Goal: Complete application form: Complete application form

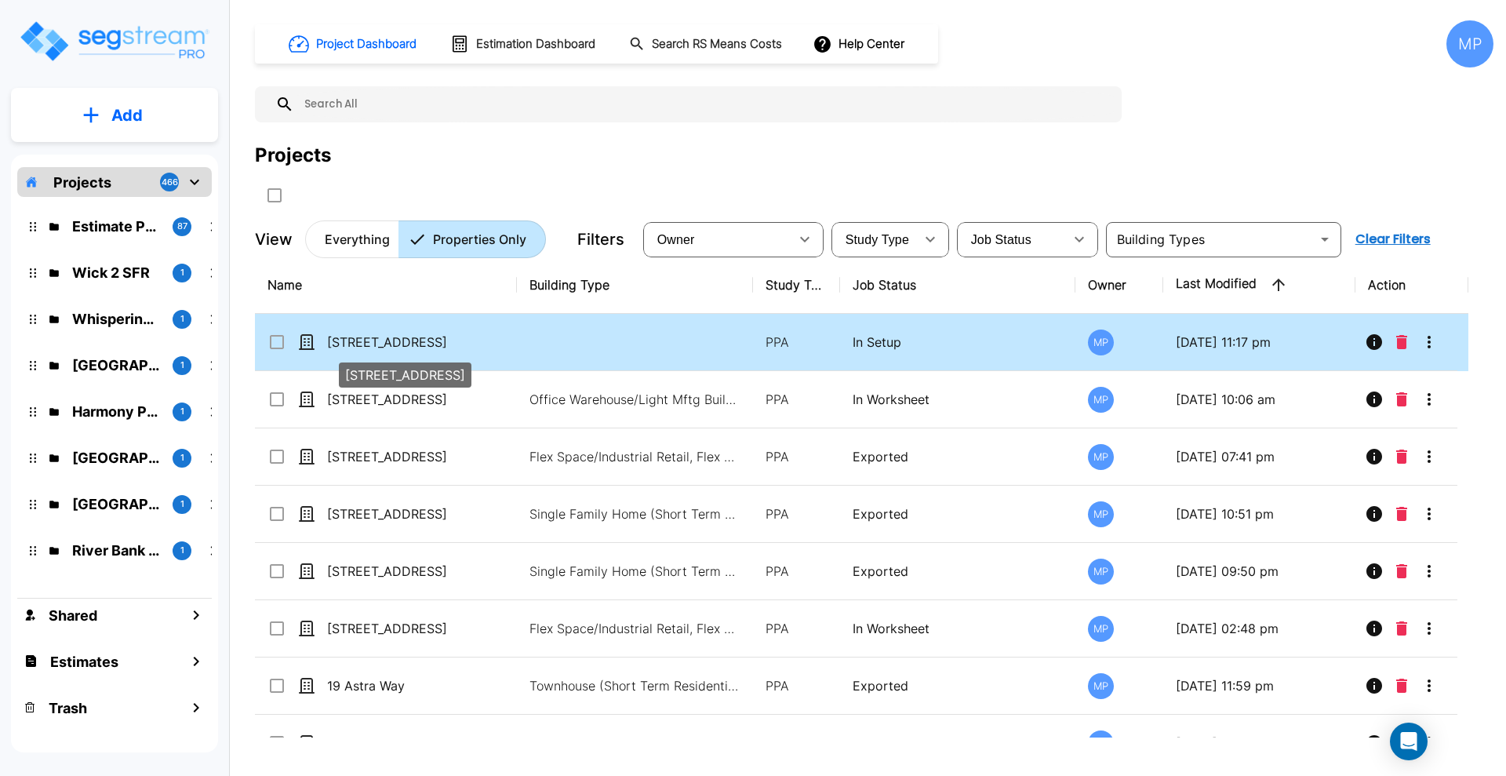
click at [388, 340] on p "[STREET_ADDRESS]" at bounding box center [405, 342] width 157 height 19
checkbox input "true"
click at [387, 340] on p "[STREET_ADDRESS]" at bounding box center [405, 342] width 157 height 19
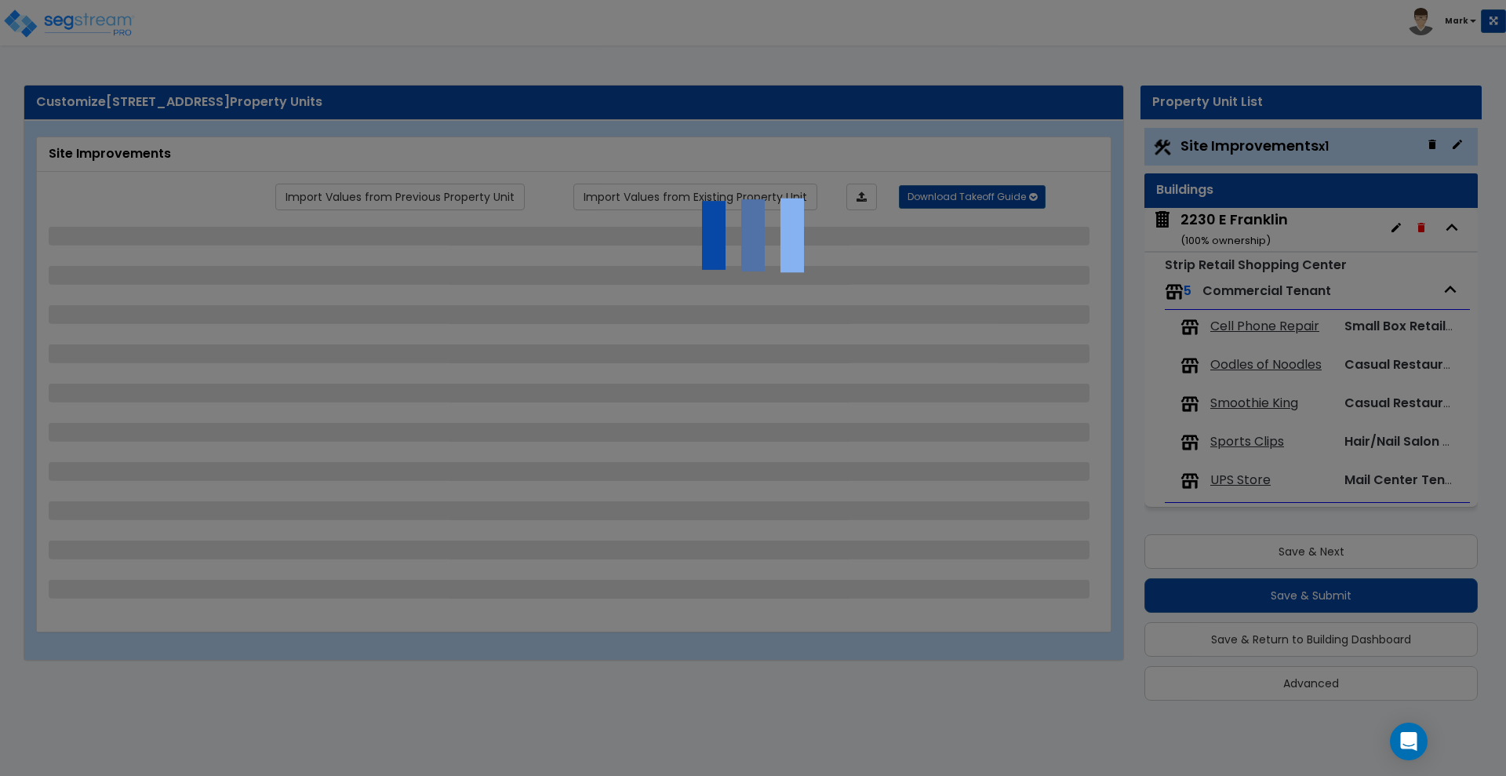
scroll to position [9, 0]
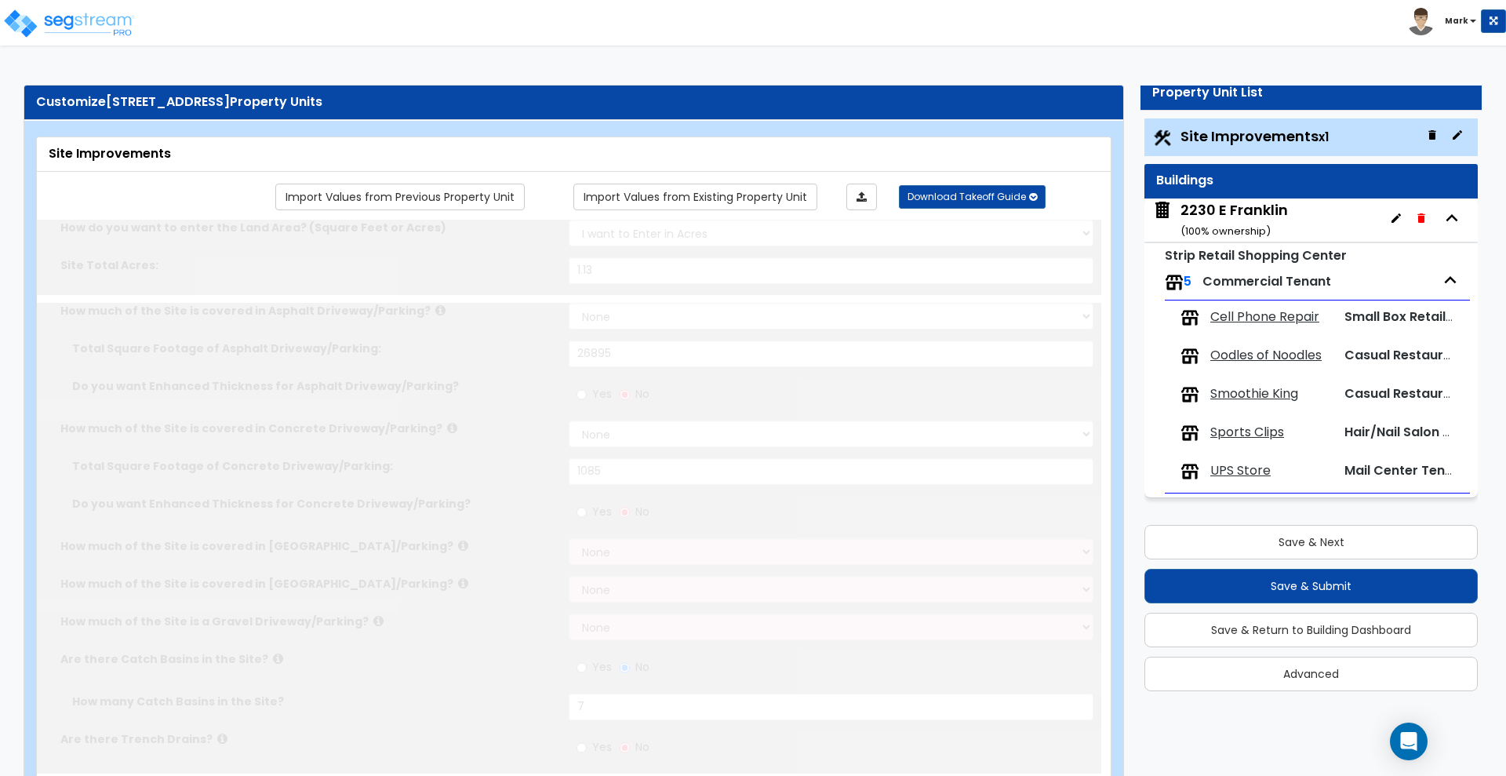
type input "1.13"
select select "2"
type input "26895"
select select "2"
type input "1085"
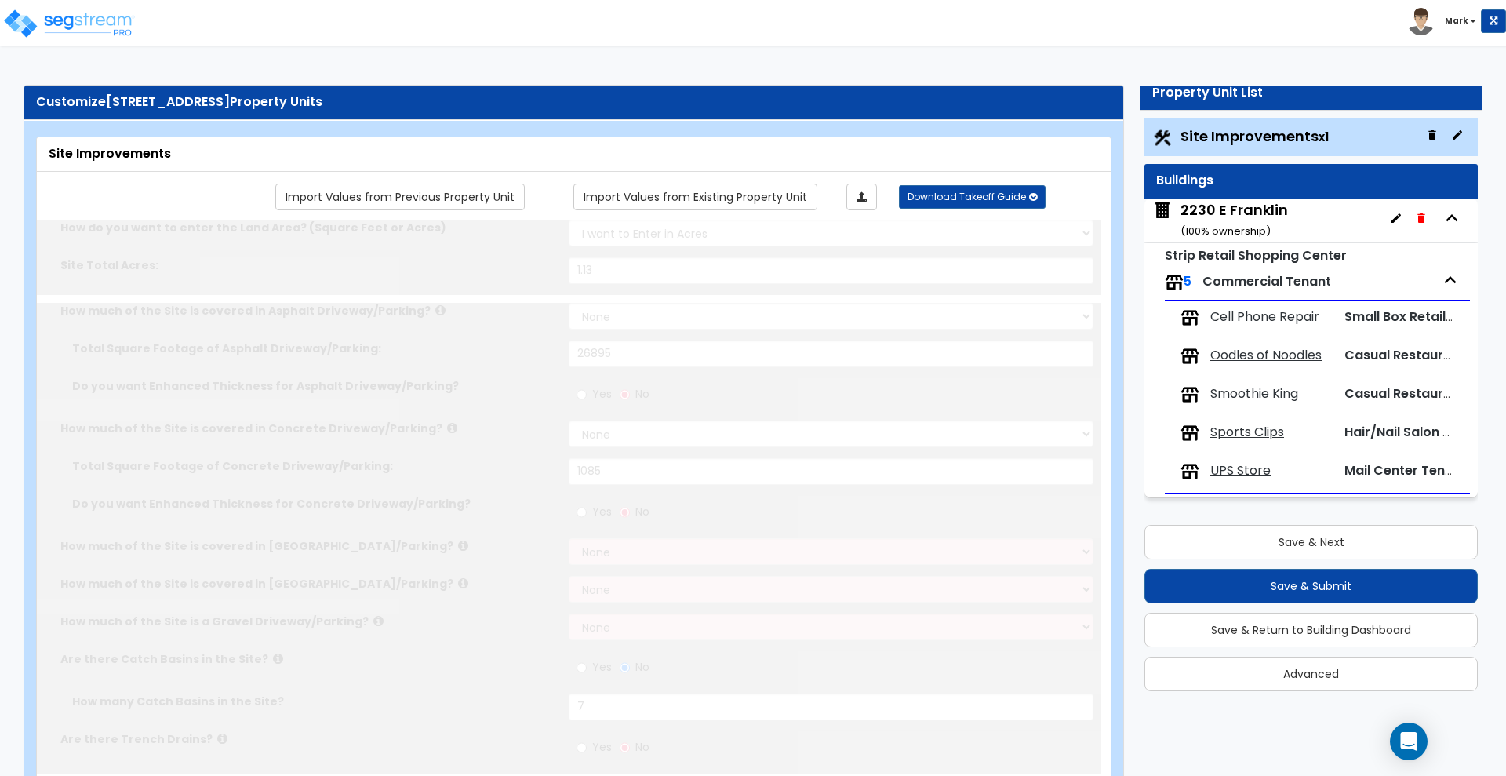
radio input "true"
type input "7"
radio input "true"
type input "3"
radio input "true"
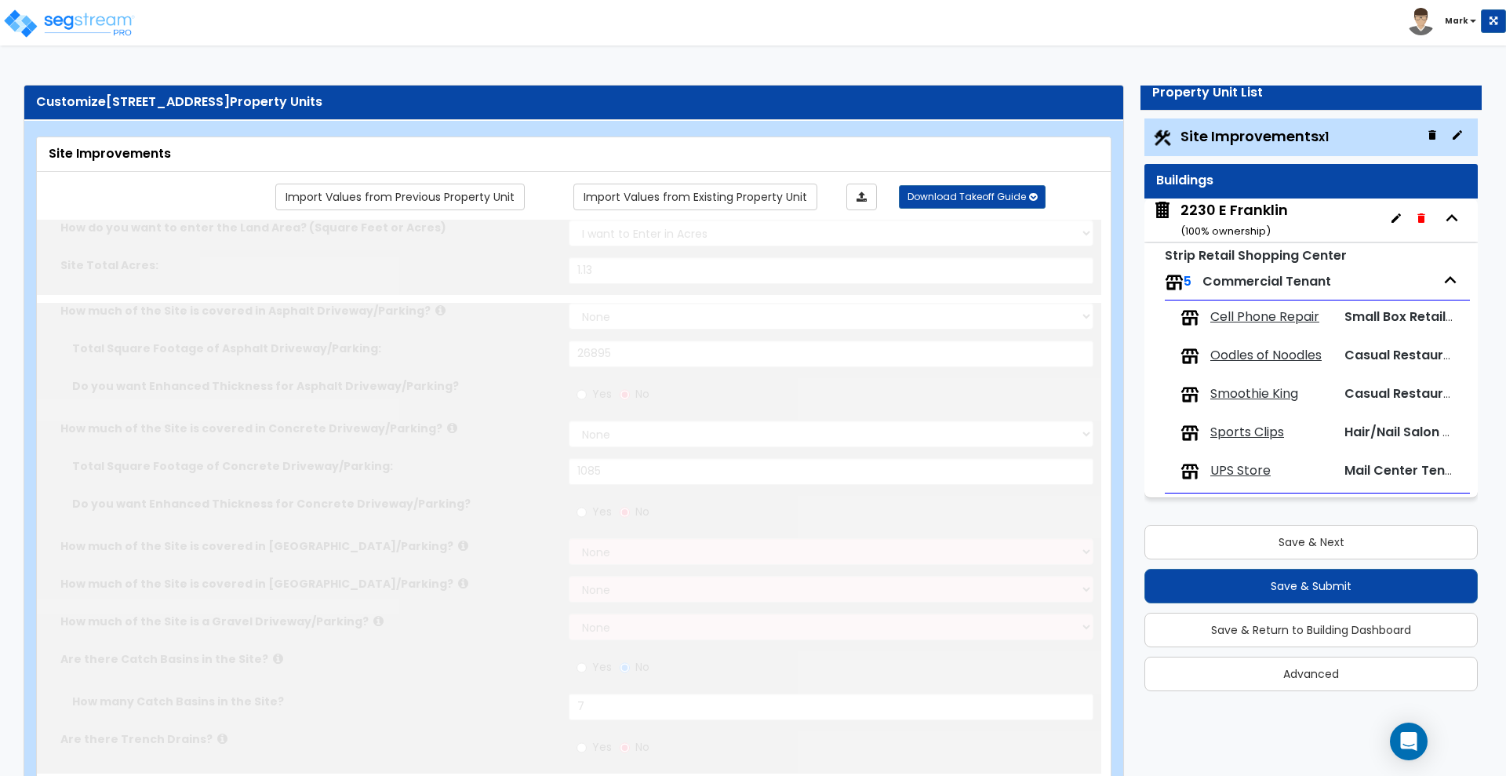
select select "2"
select select "1"
type input "1619"
radio input "true"
select select "2"
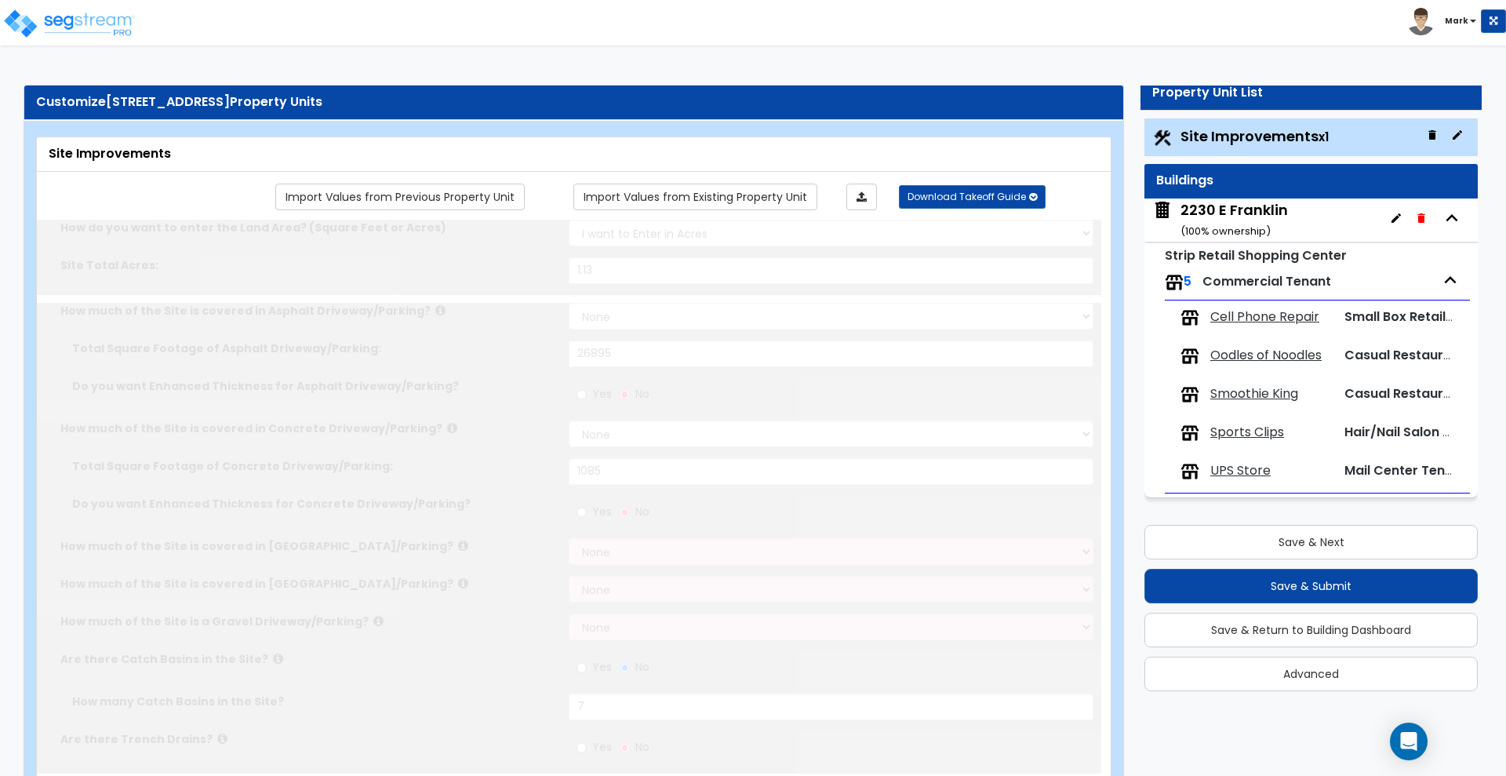
select select "3"
type input "4"
radio input "true"
type input "5"
radio input "true"
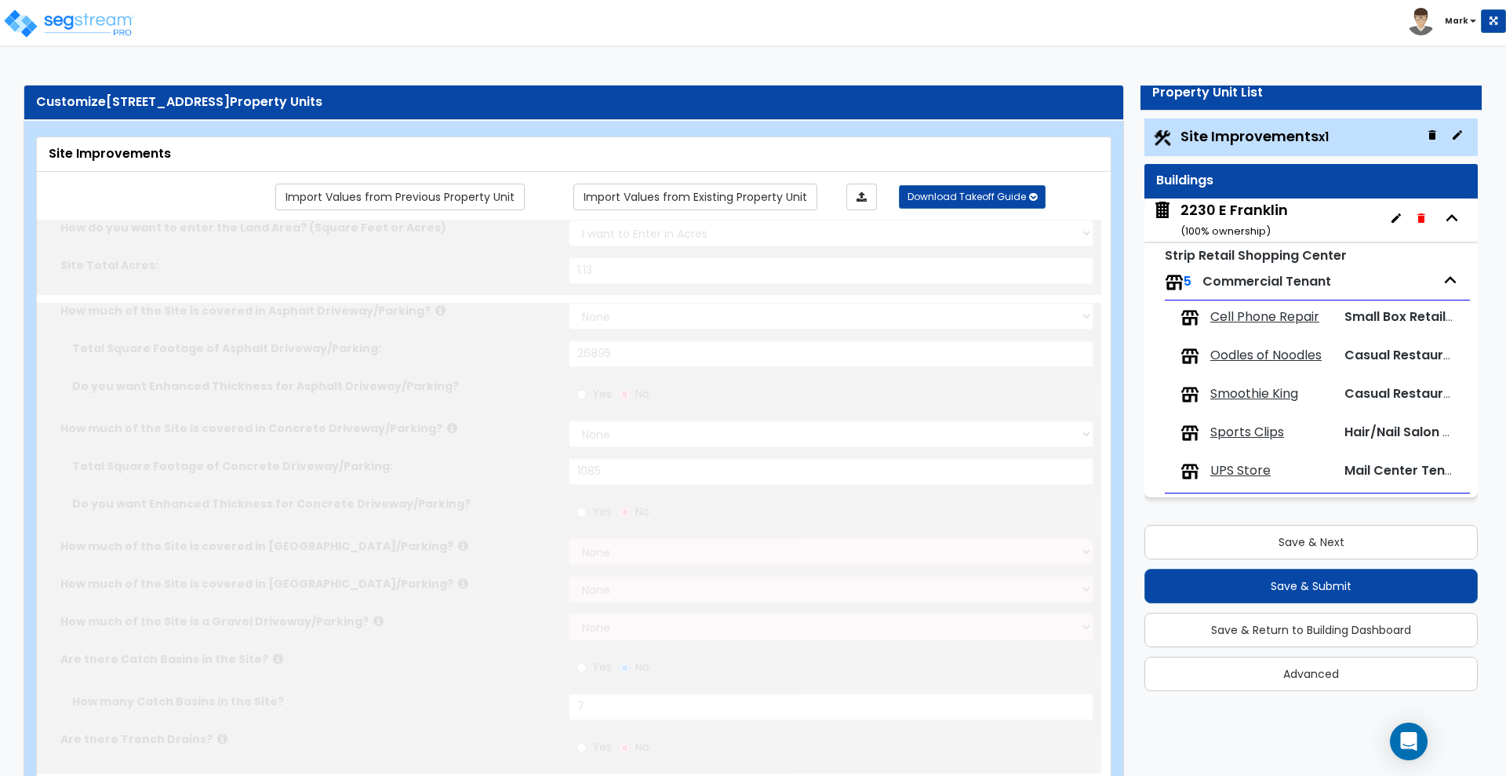
select select "1"
type input "59"
radio input "true"
select select "2"
type input "726"
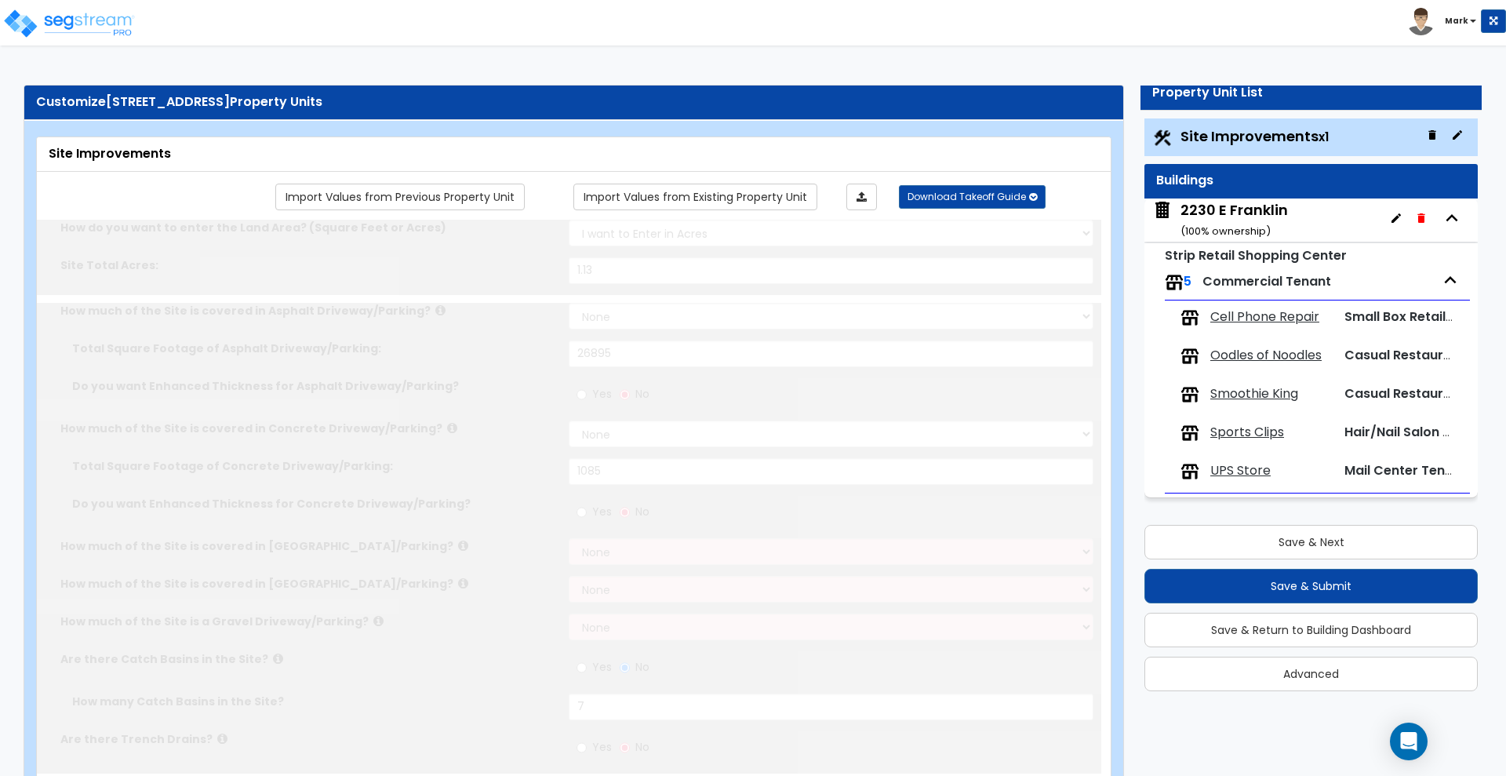
select select "1"
radio input "true"
type input "1"
radio input "true"
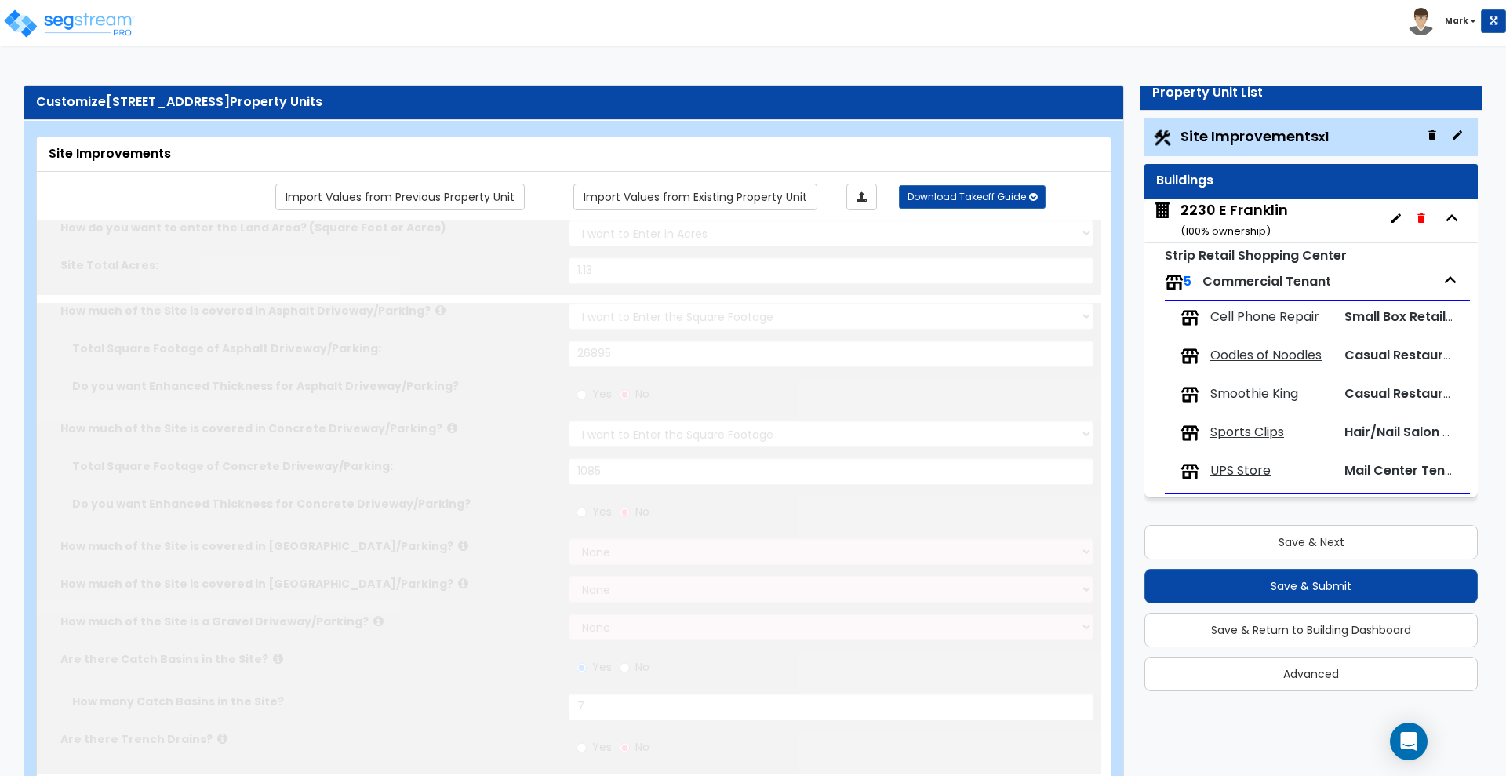
select select "1"
type input "522"
radio input "true"
select select "1"
type input "5"
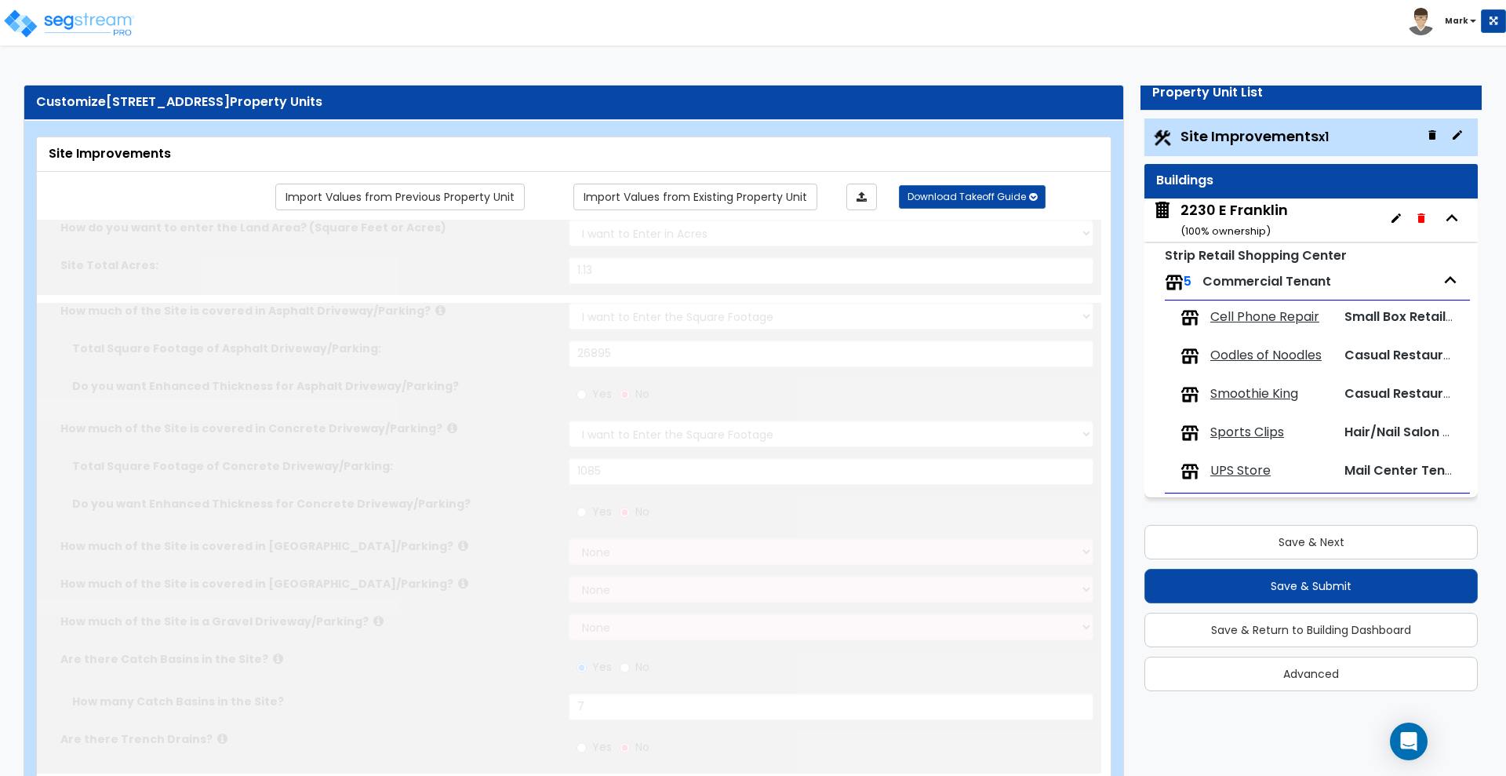
type input "6"
radio input "true"
type input "281"
radio input "true"
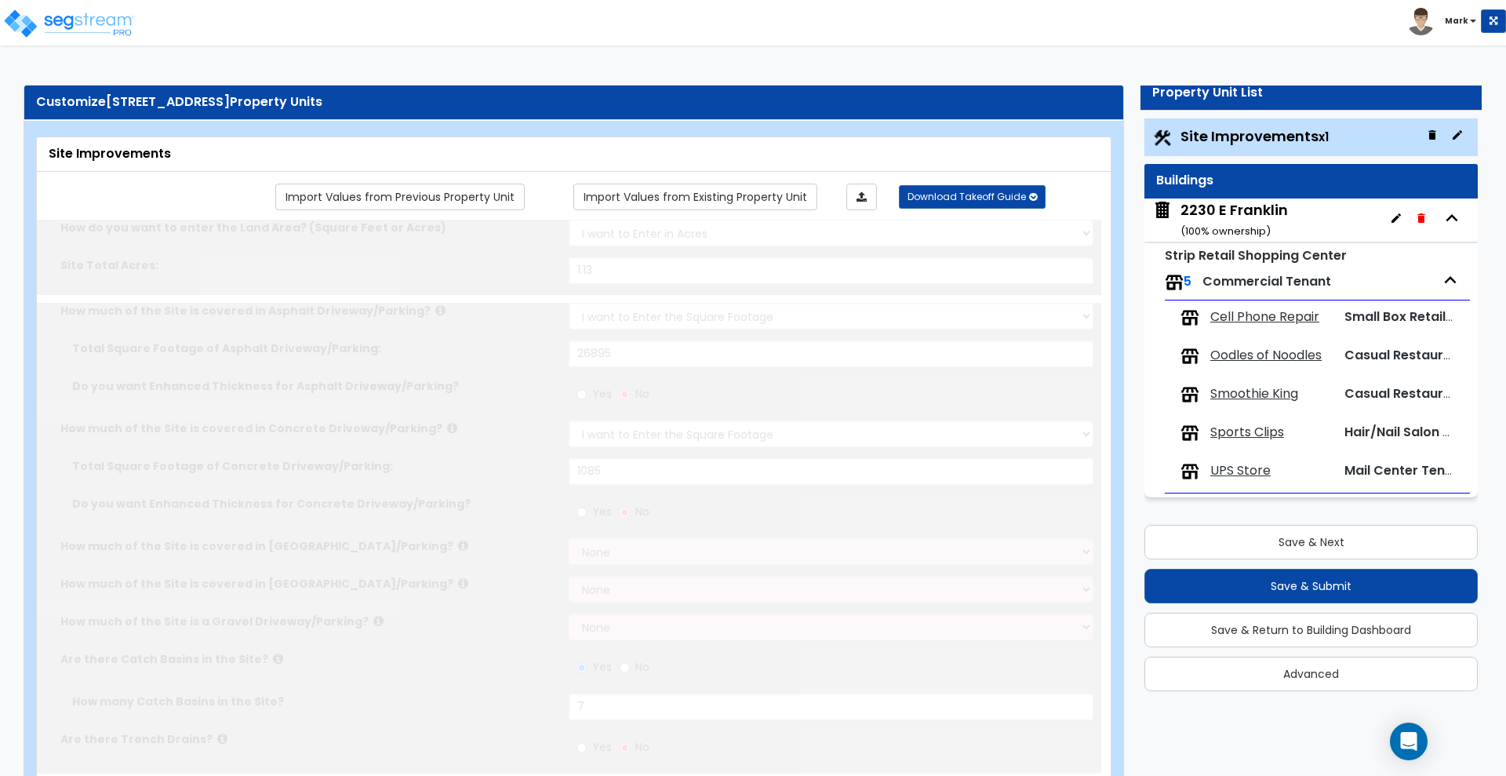
select select "1"
select select "4"
type input "2"
radio input "true"
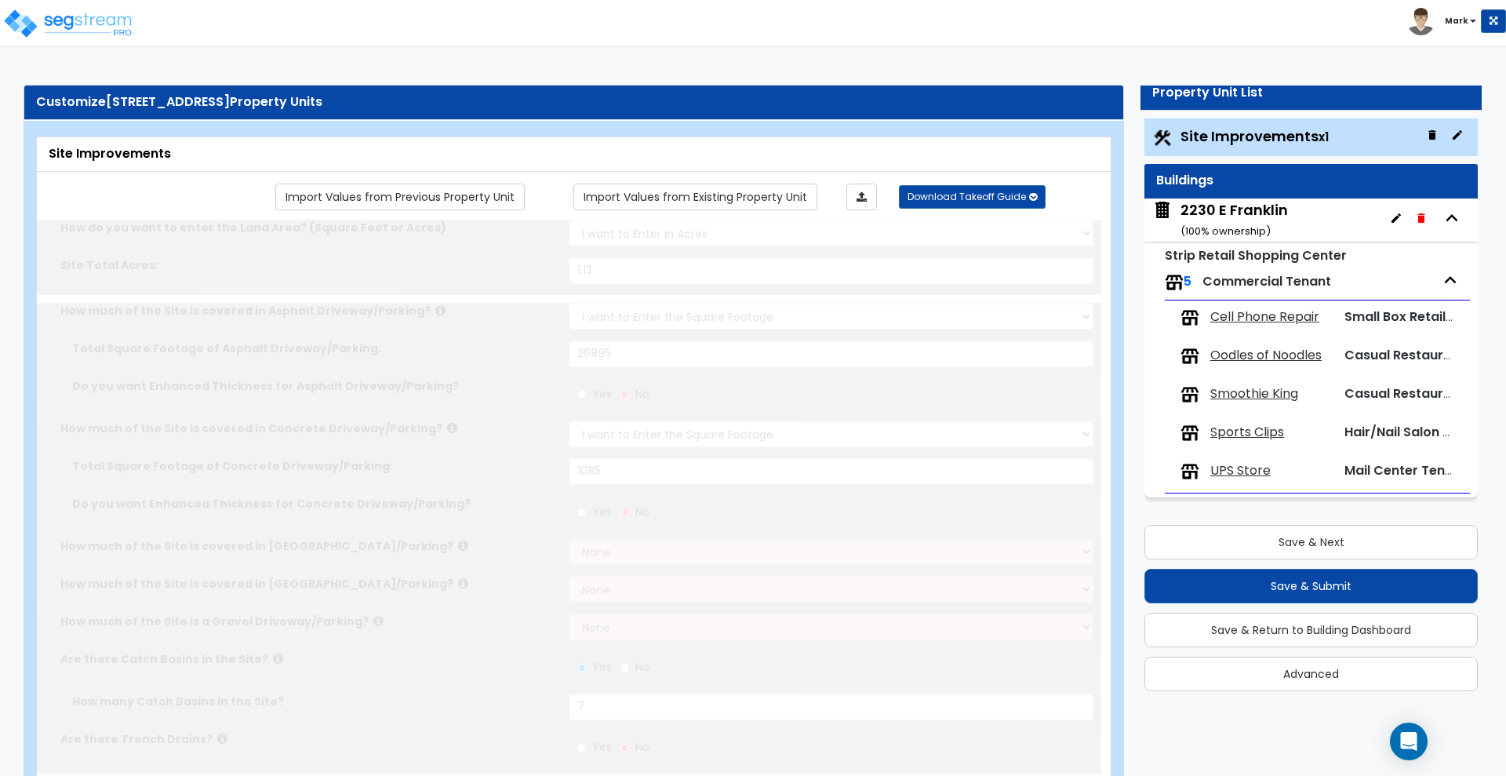
type input "4.5"
type input "461"
radio input "true"
select select "2"
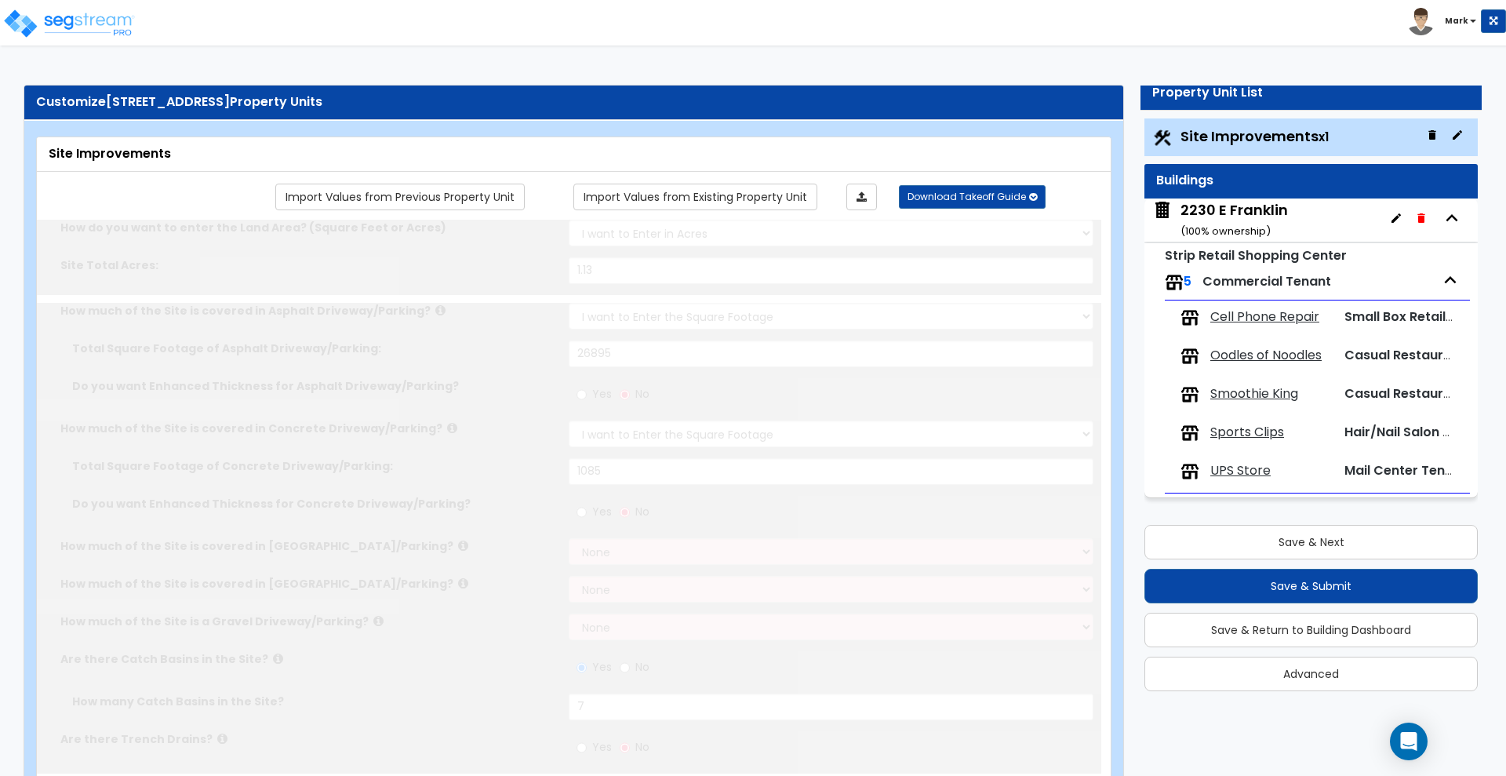
select select "7"
type input "12"
select select "3"
type input "8"
select select "2"
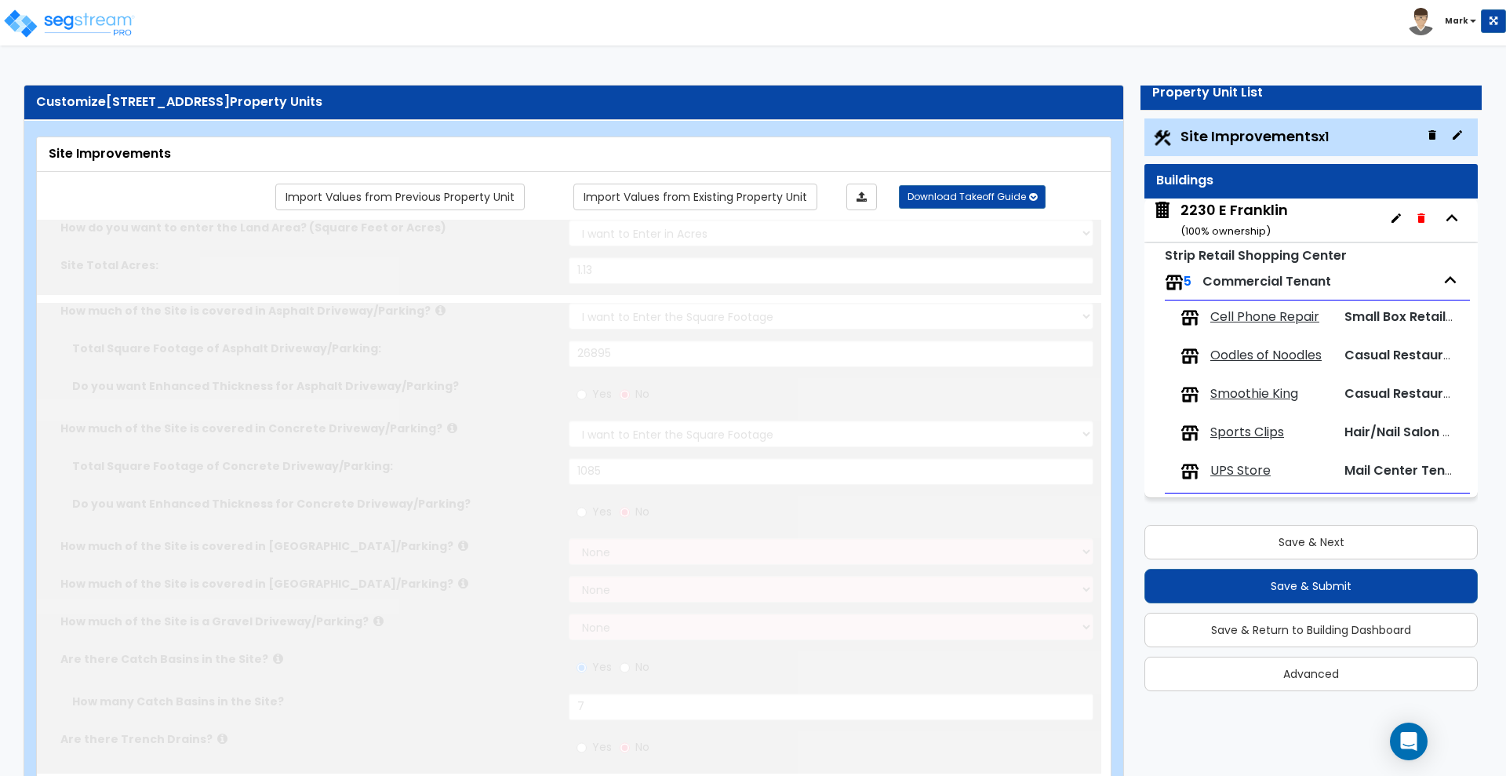
select select "4"
type input "40"
select select "5"
type input "20"
radio input "true"
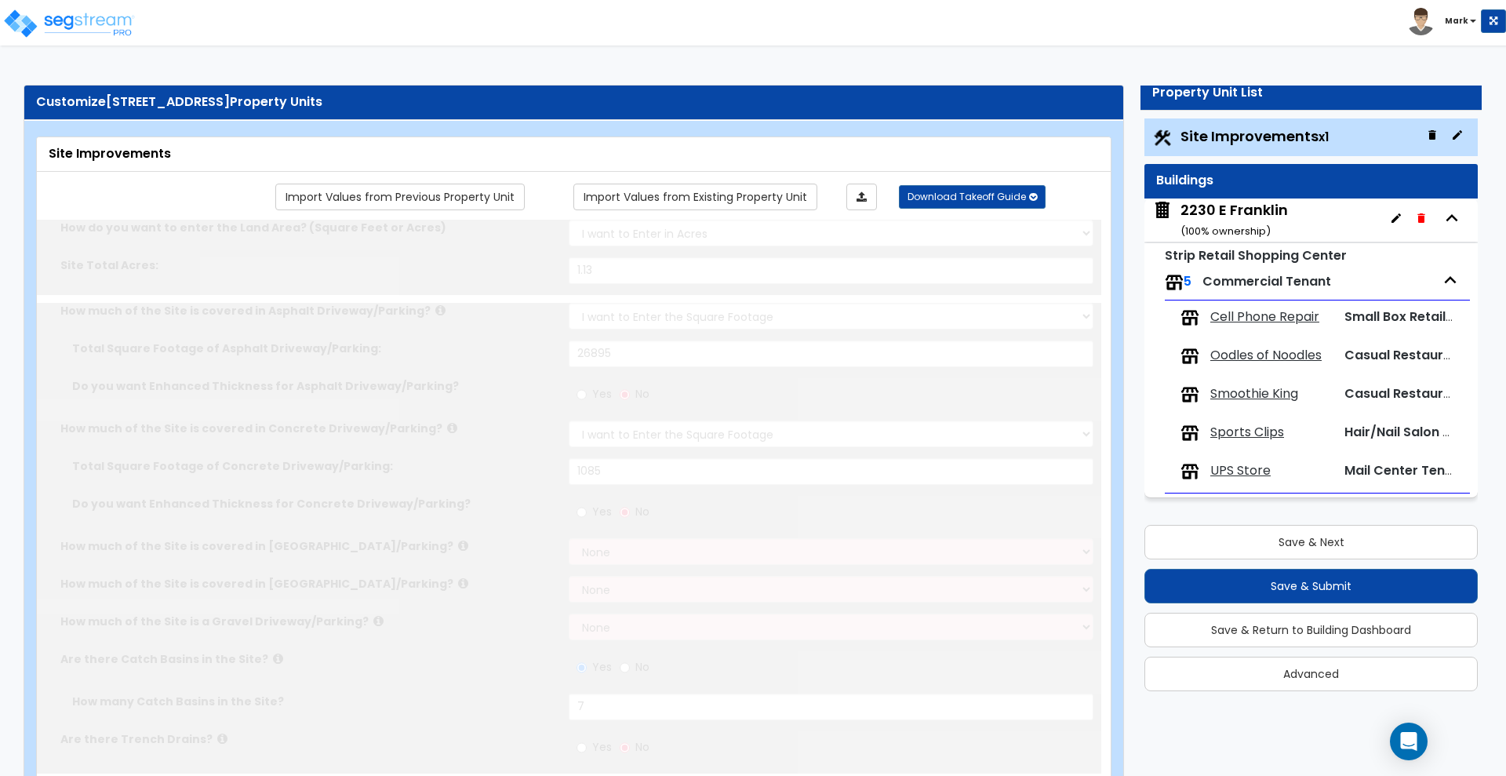
type input "896"
radio input "true"
type input "1438"
radio input "true"
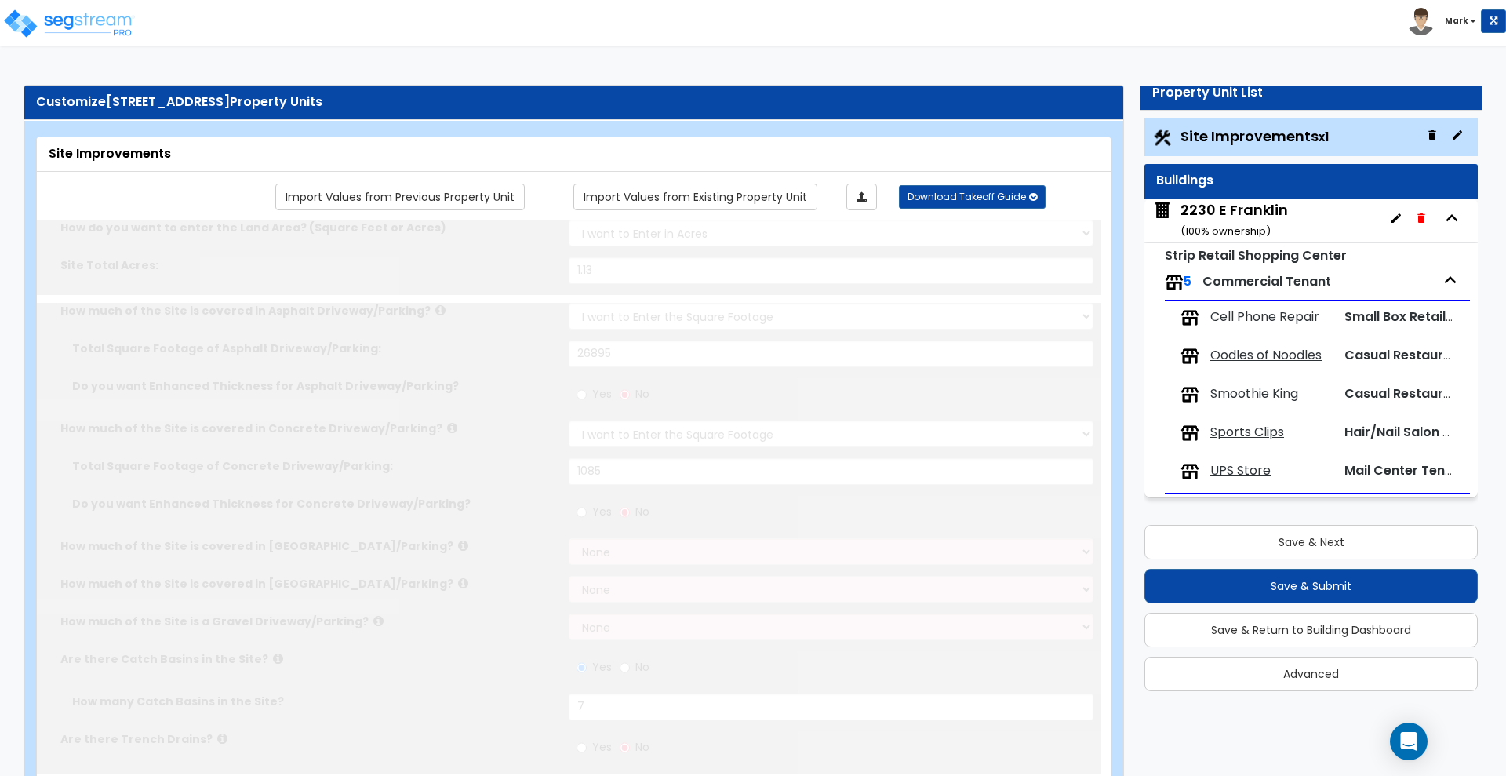
type input "5"
radio input "true"
select select "1"
select select "2"
type input "30"
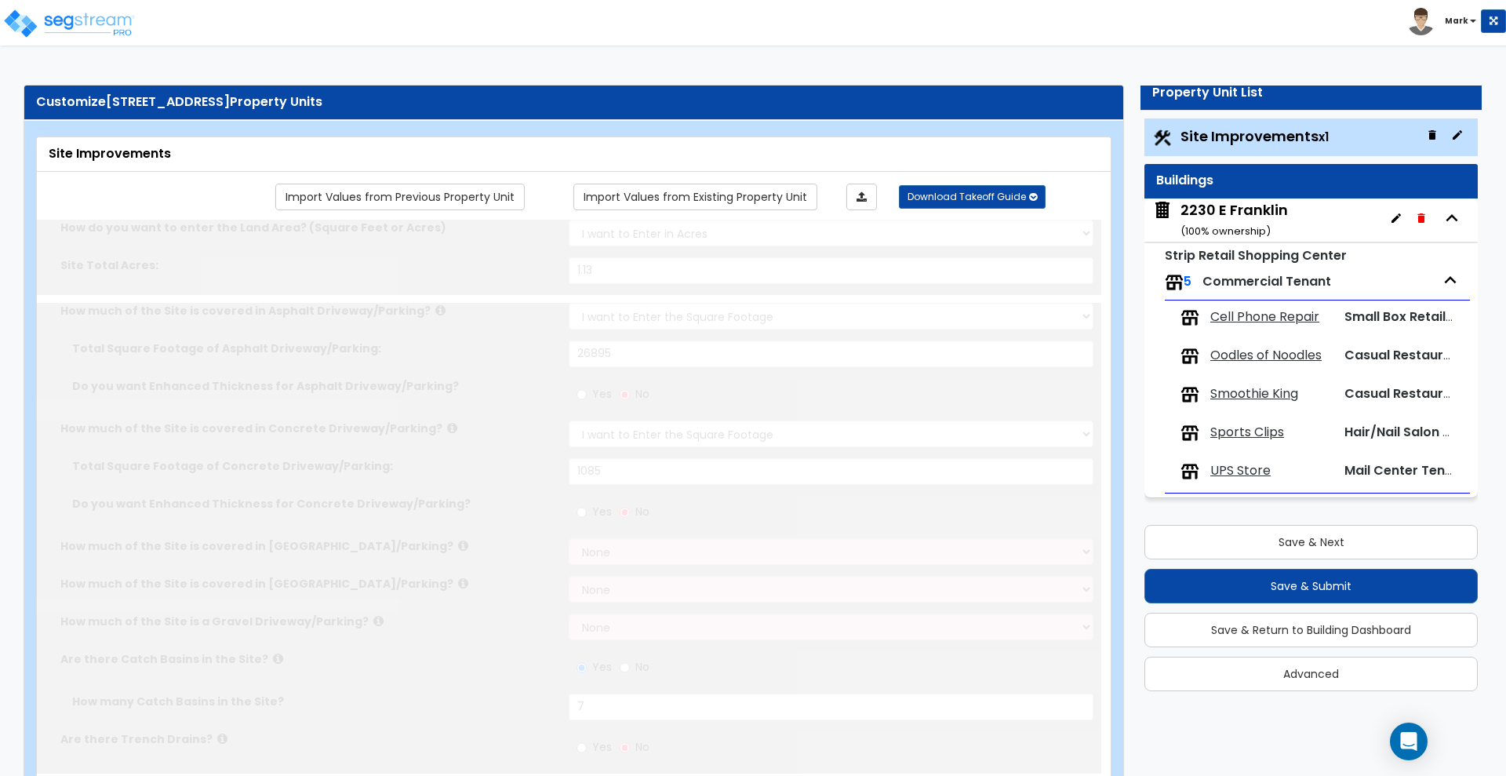
type input "10"
select select "2"
select select "3"
select select "1"
radio input "true"
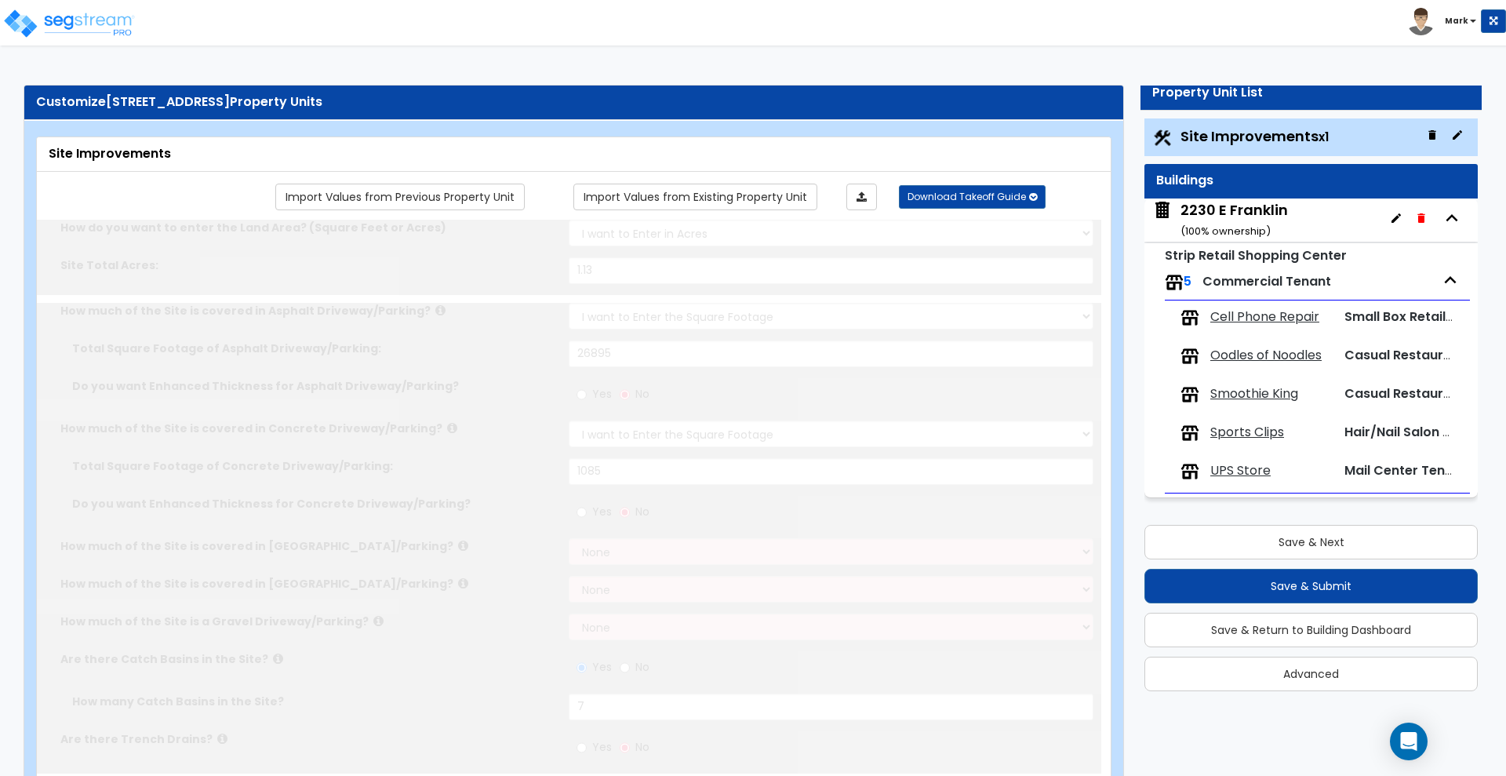
type input "1"
type input "1098"
type input "7"
radio input "true"
type input "2"
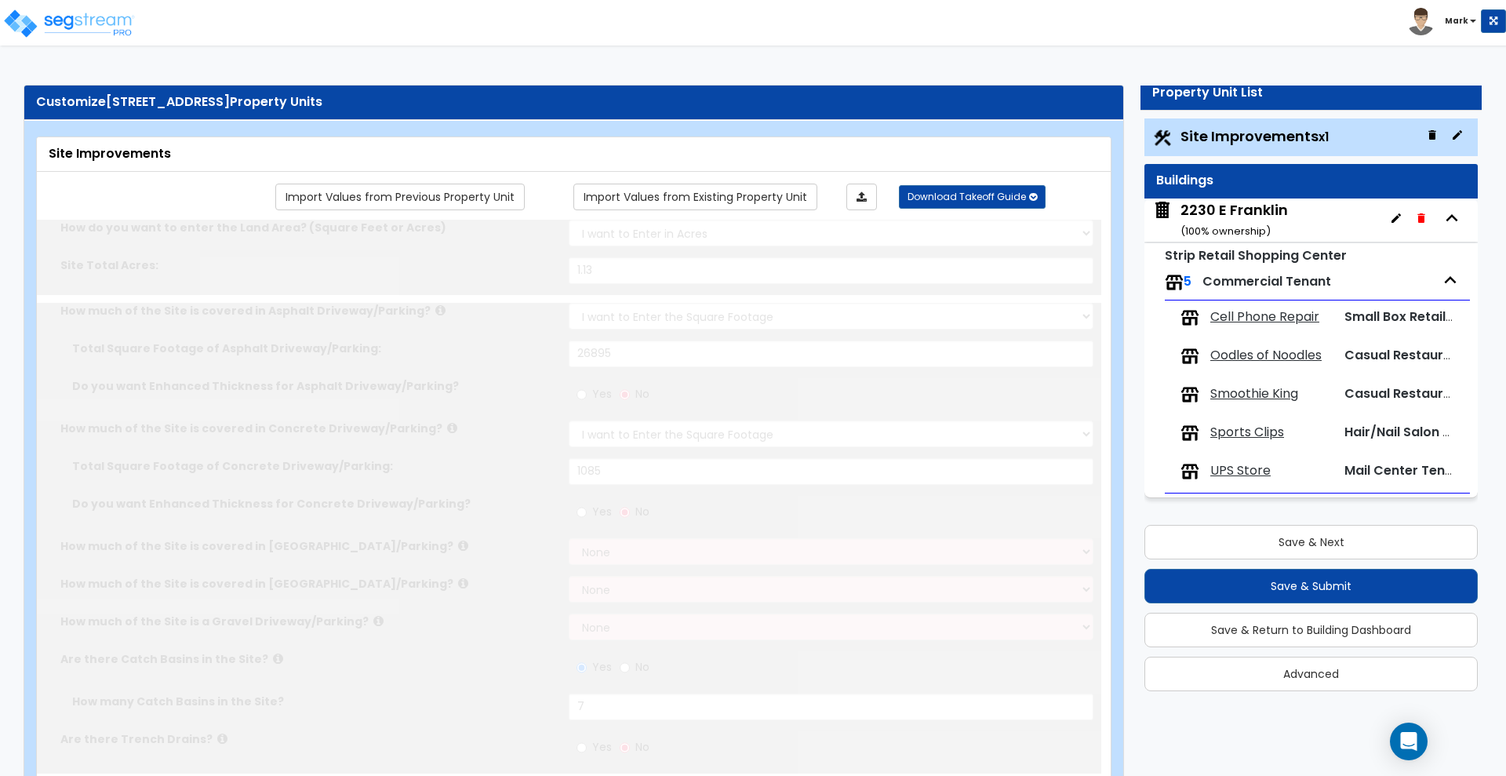
radio input "true"
select select "1"
type input "2"
type input "130"
type input "6"
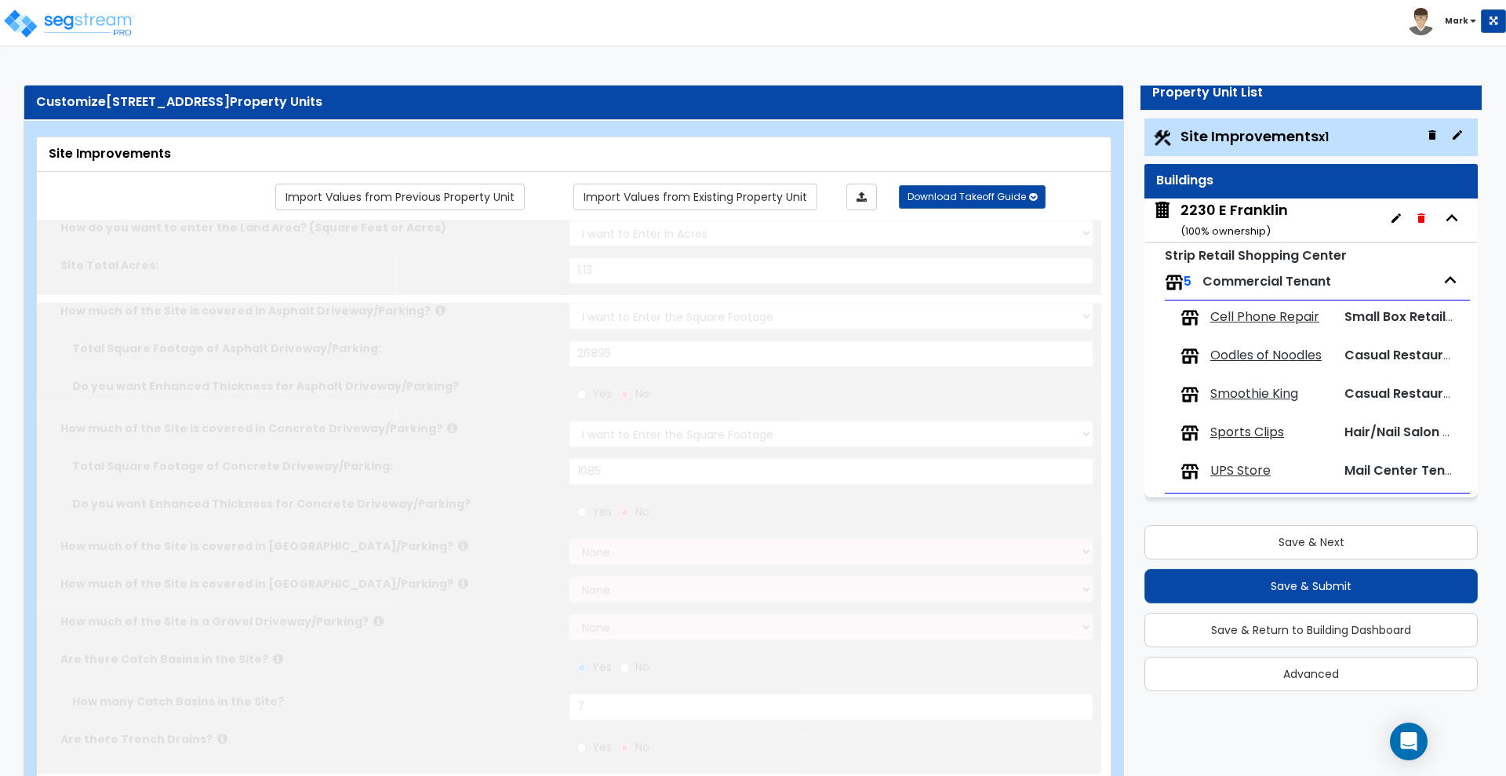
select select "4"
select select "2"
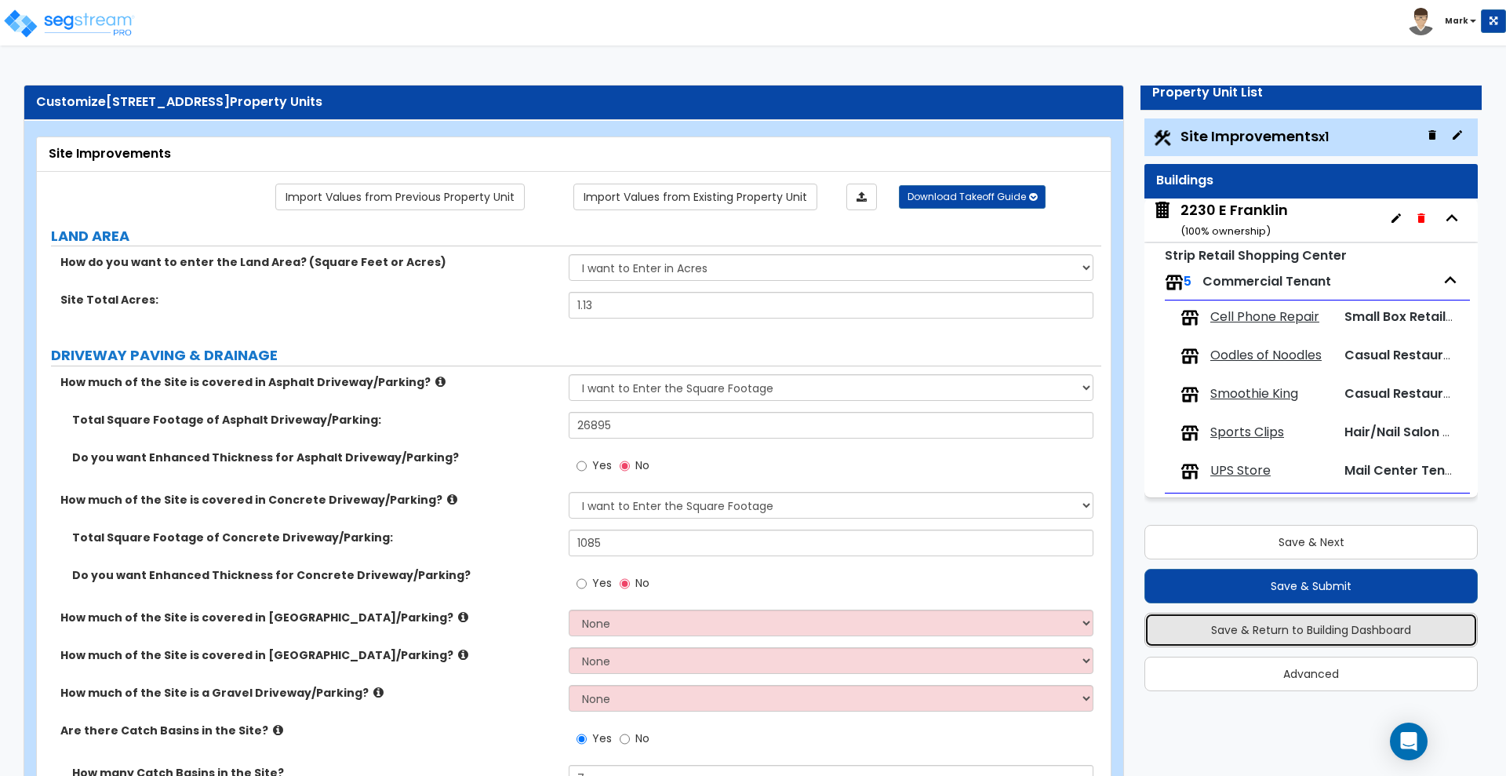
click at [1254, 628] on button "Save & Return to Building Dashboard" at bounding box center [1310, 630] width 333 height 35
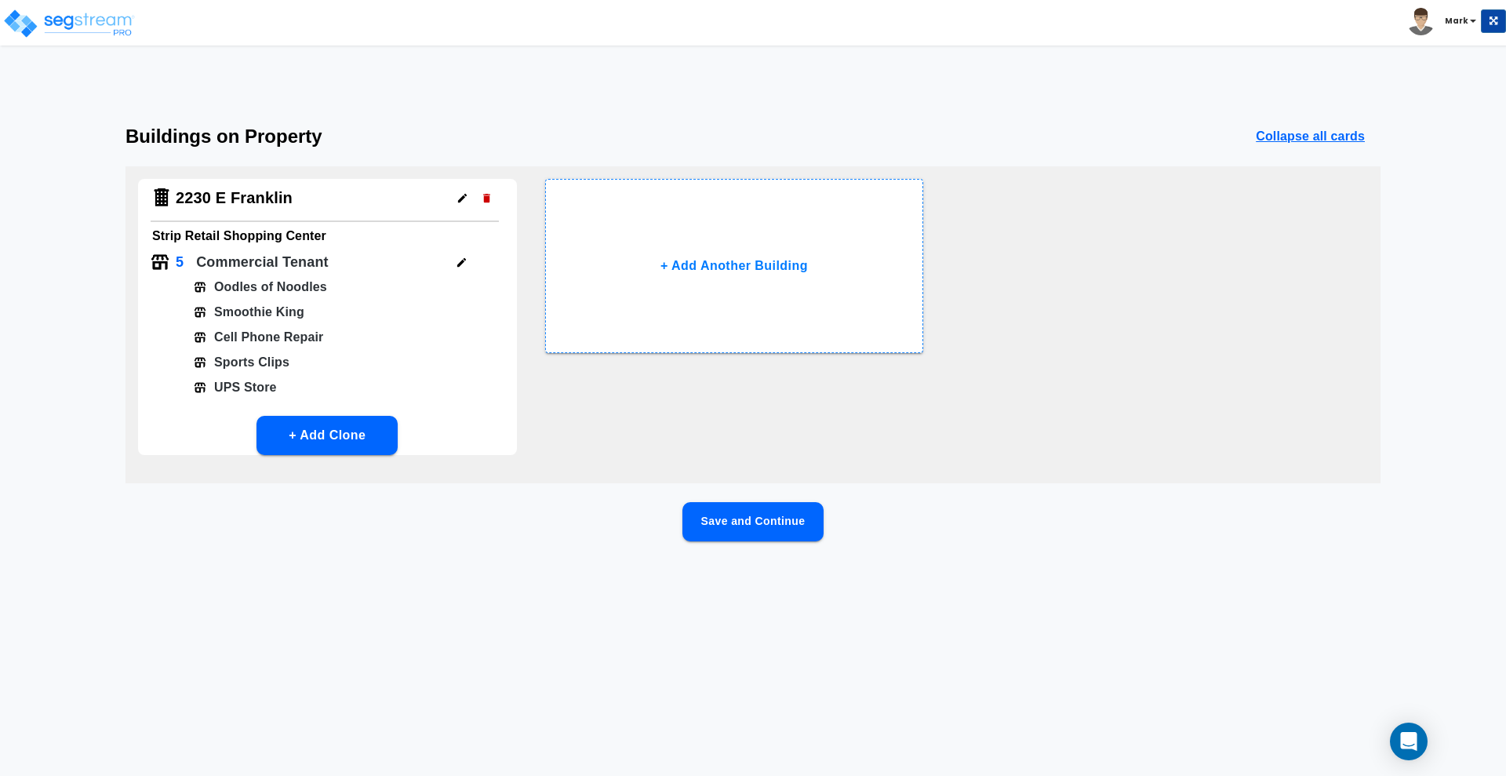
click at [762, 524] on button "Save and Continue" at bounding box center [752, 521] width 141 height 39
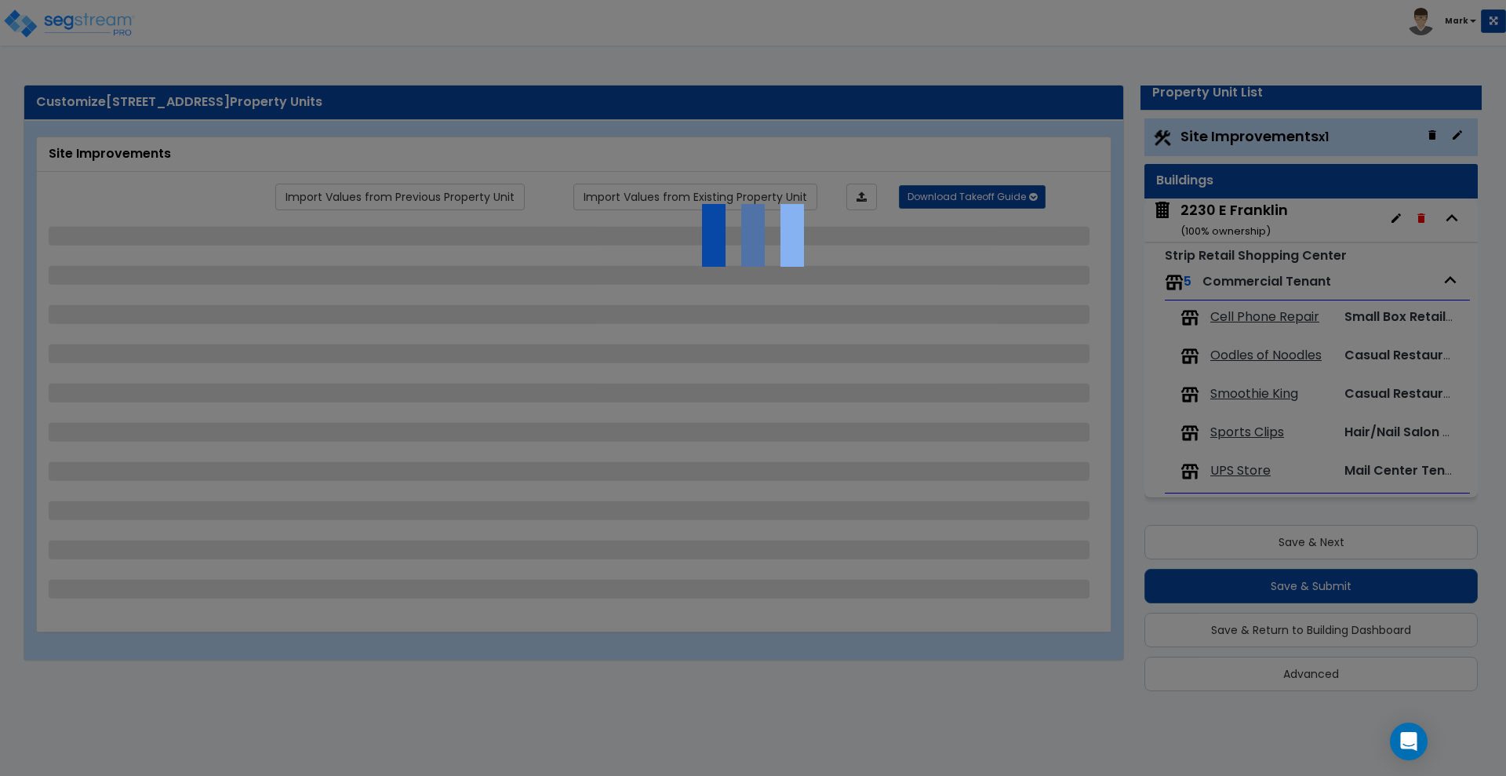
select select "2"
select select "1"
select select "2"
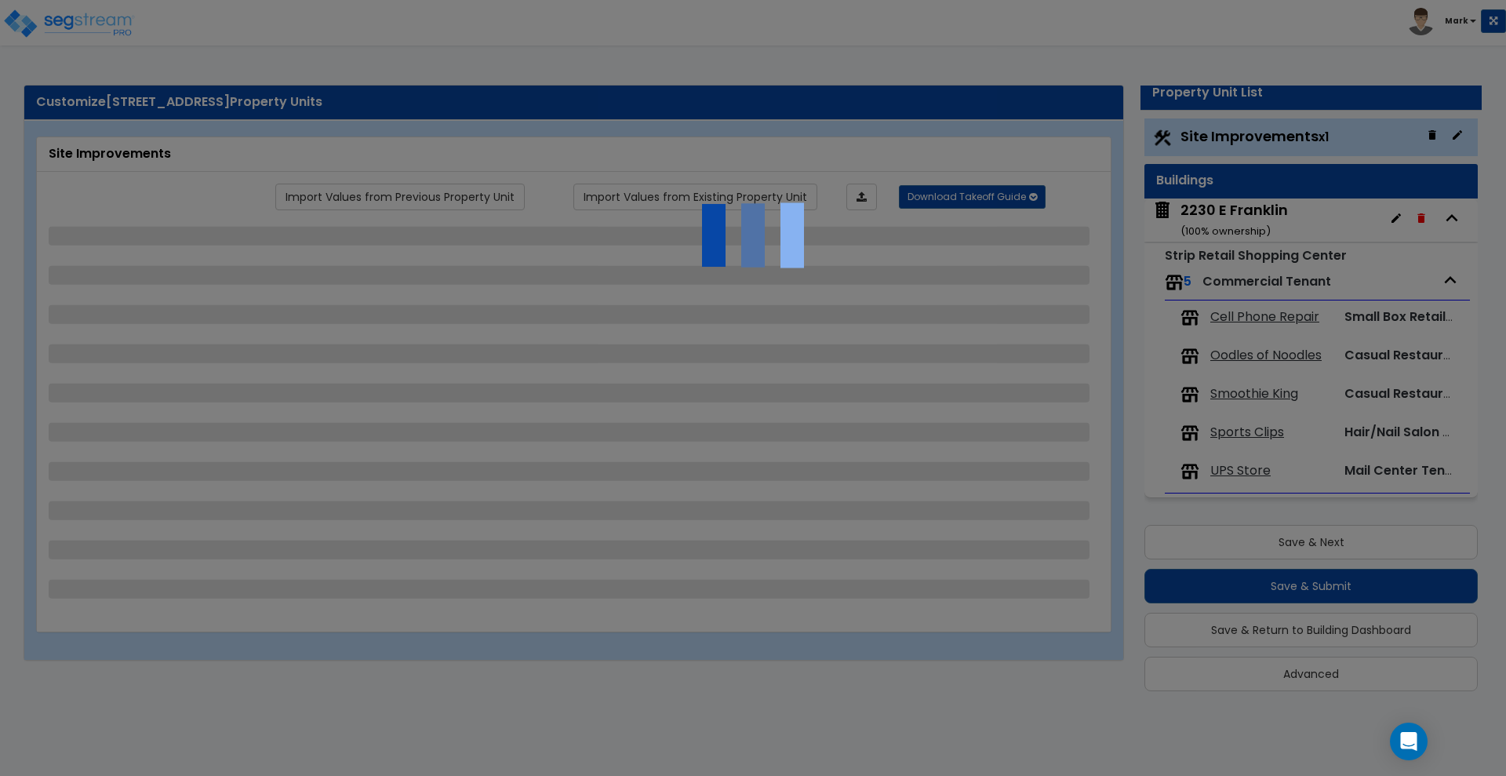
select select "3"
select select "1"
select select "2"
select select "1"
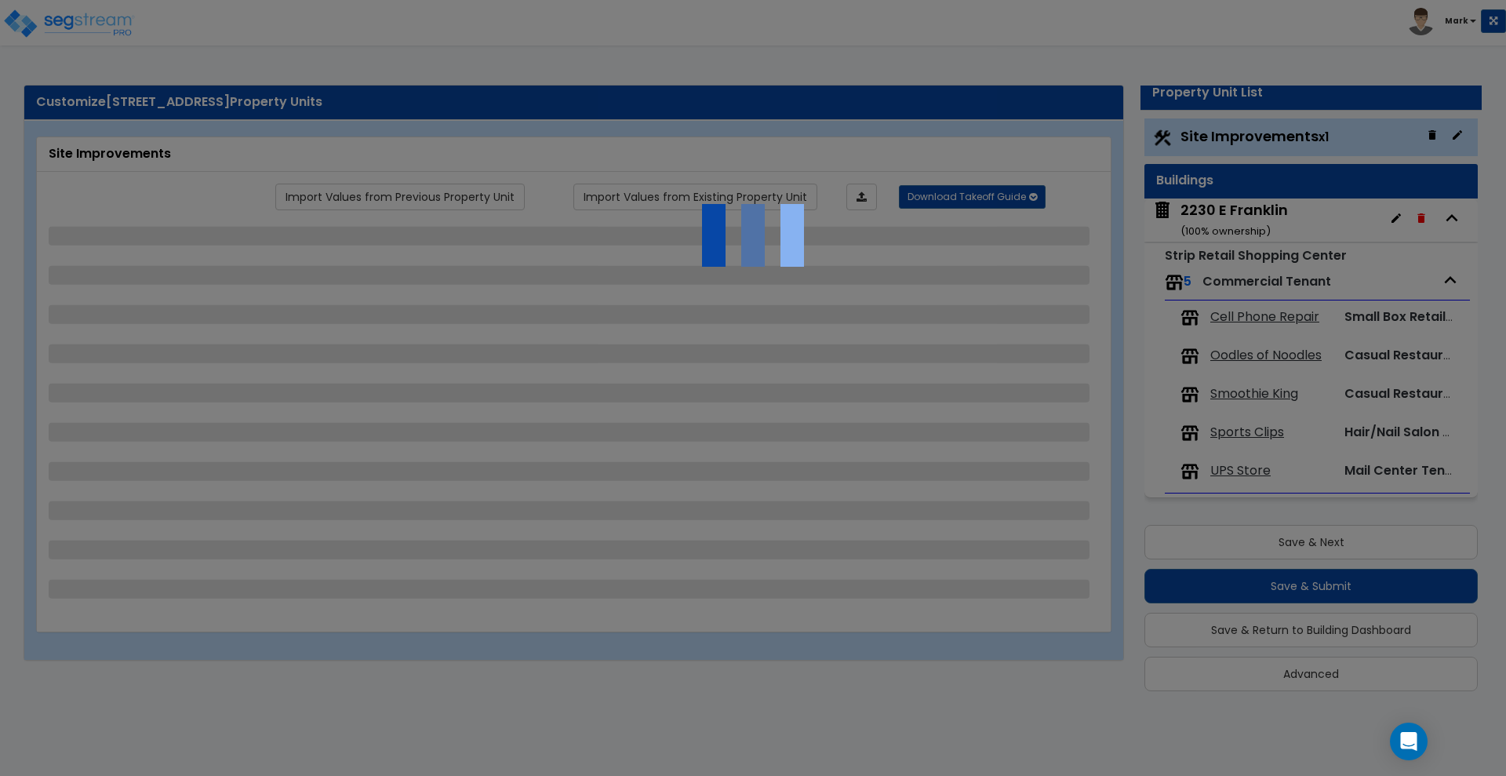
select select "1"
select select "4"
select select "2"
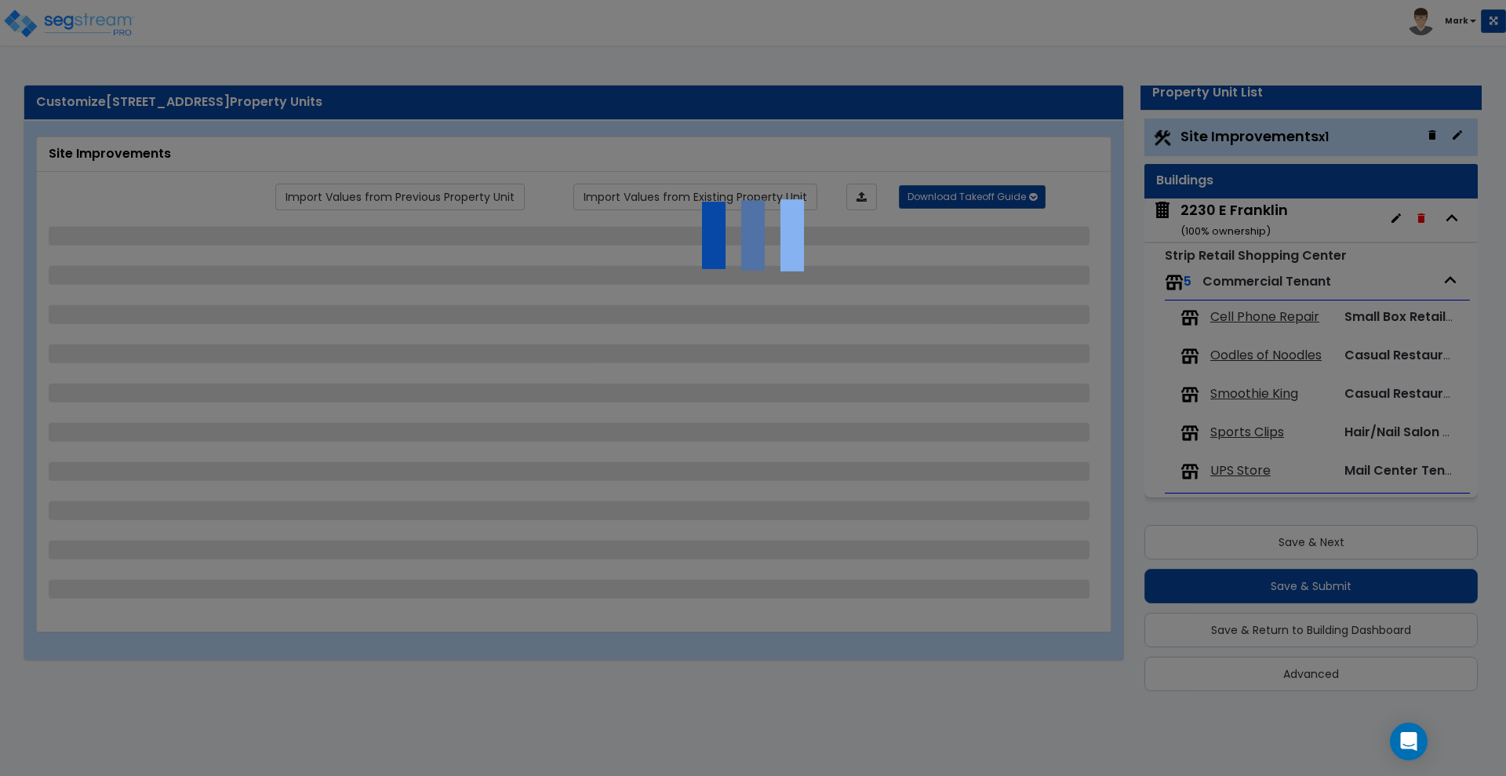
select select "7"
select select "3"
select select "2"
select select "4"
select select "5"
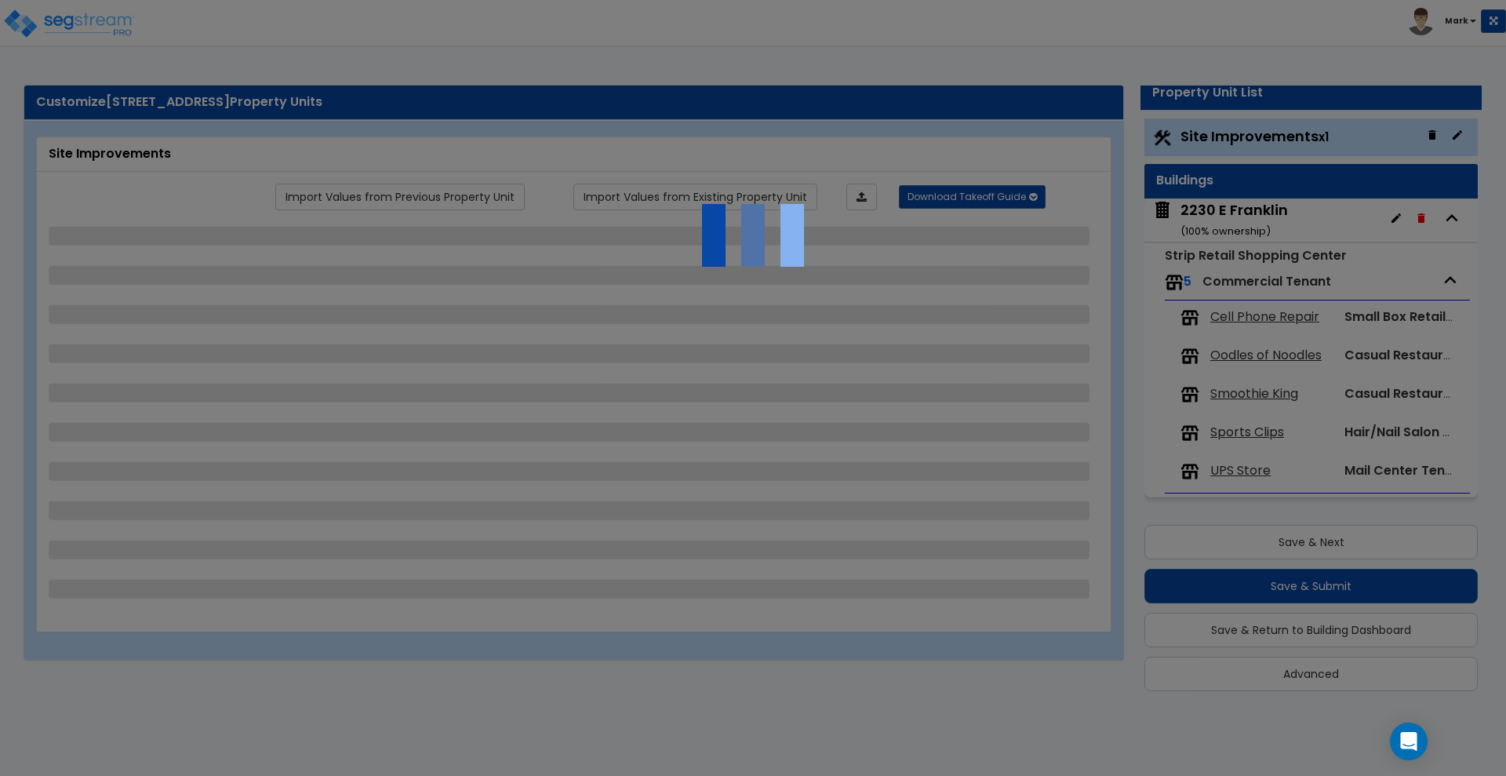
select select "1"
select select "2"
select select "3"
select select "1"
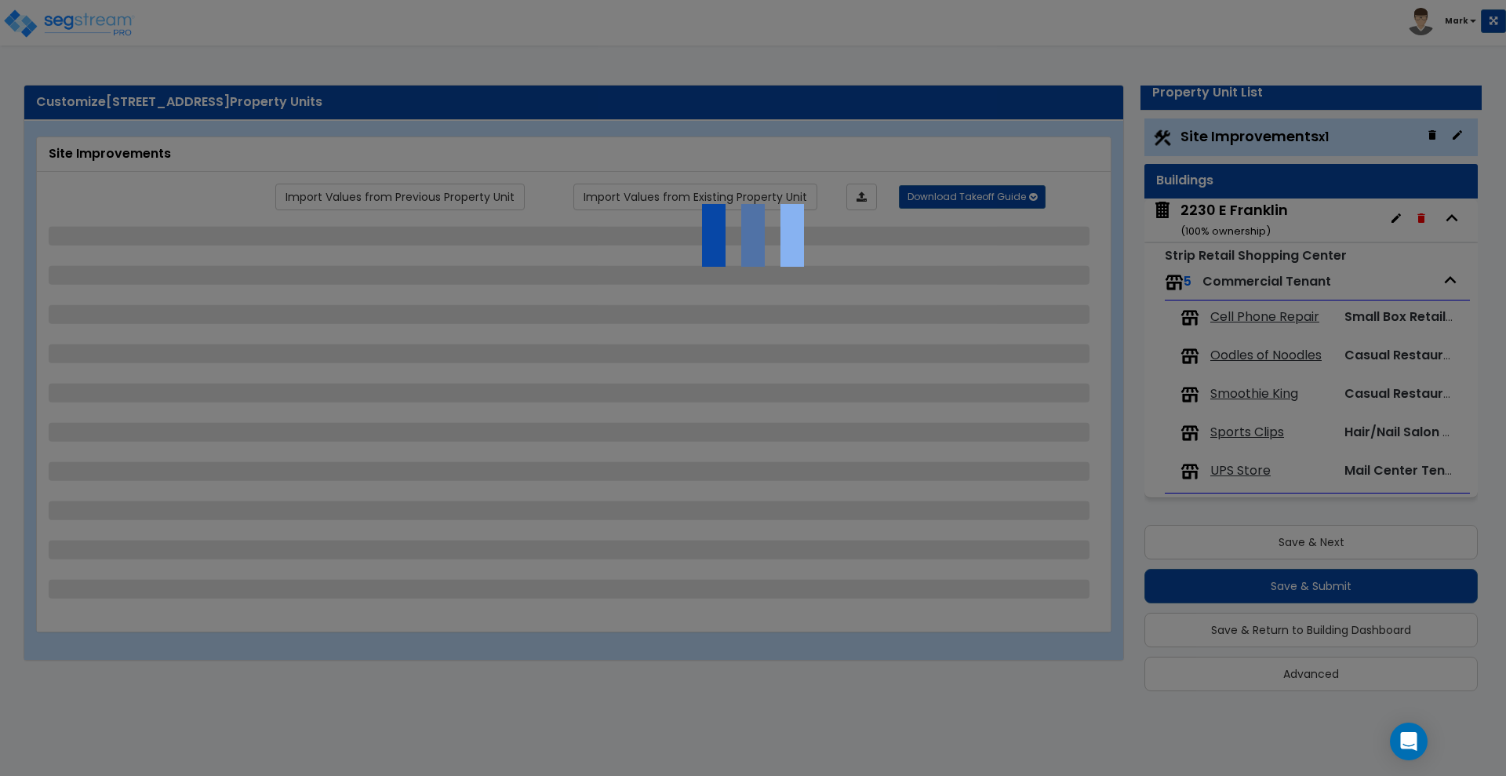
select select "1"
select select "4"
select select "2"
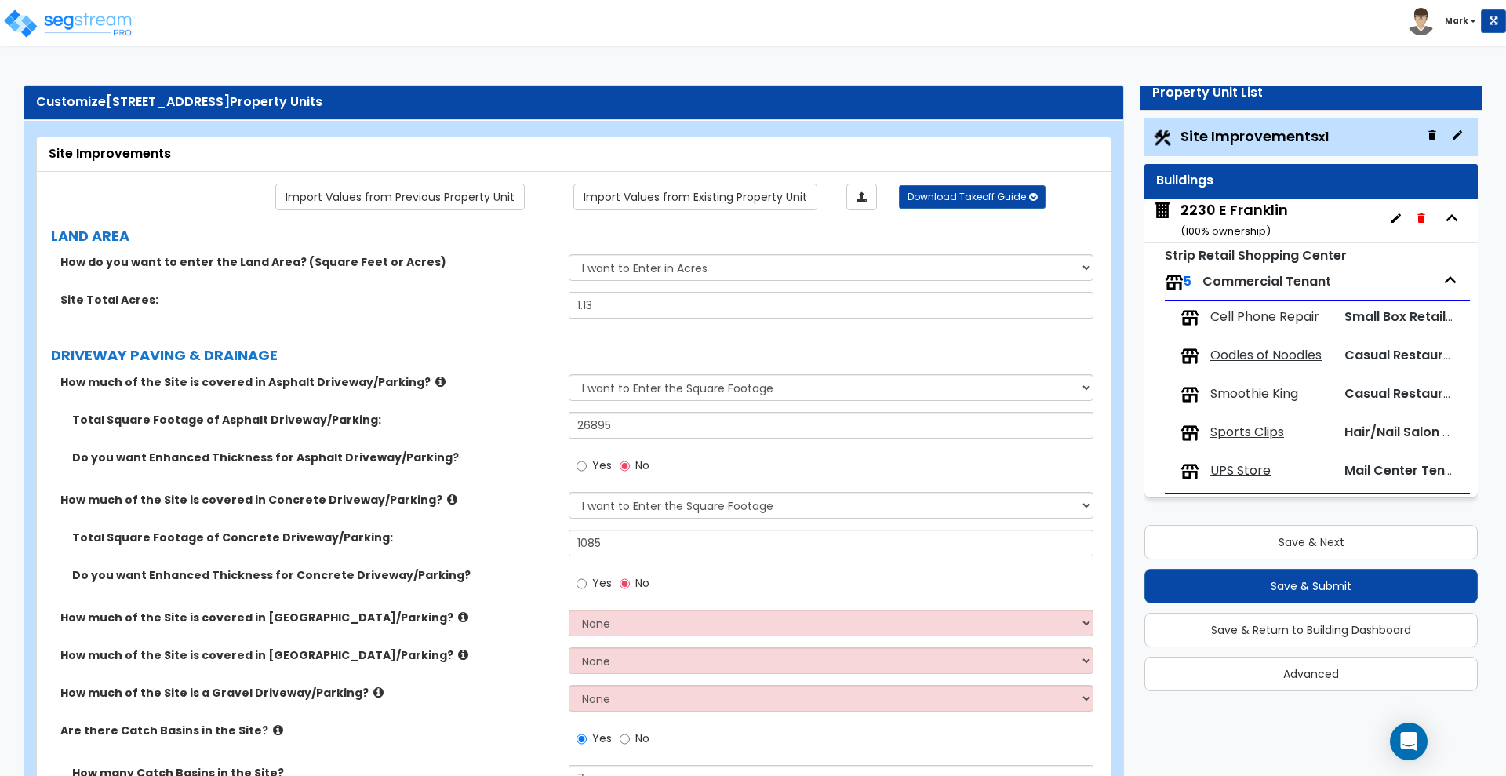
click at [1254, 431] on span "Sports Clips" at bounding box center [1247, 433] width 74 height 18
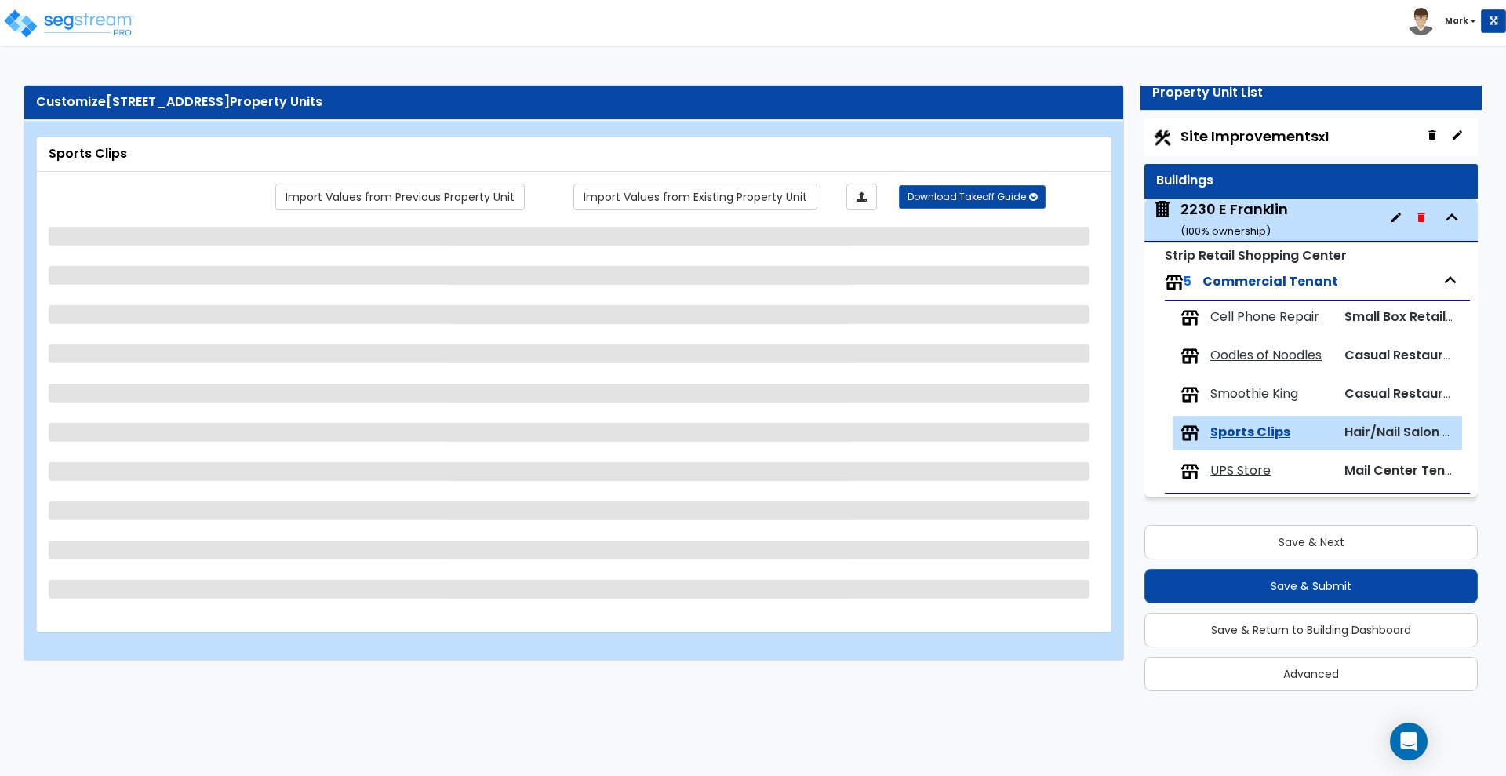
select select "7"
select select "1"
select select "3"
select select "1"
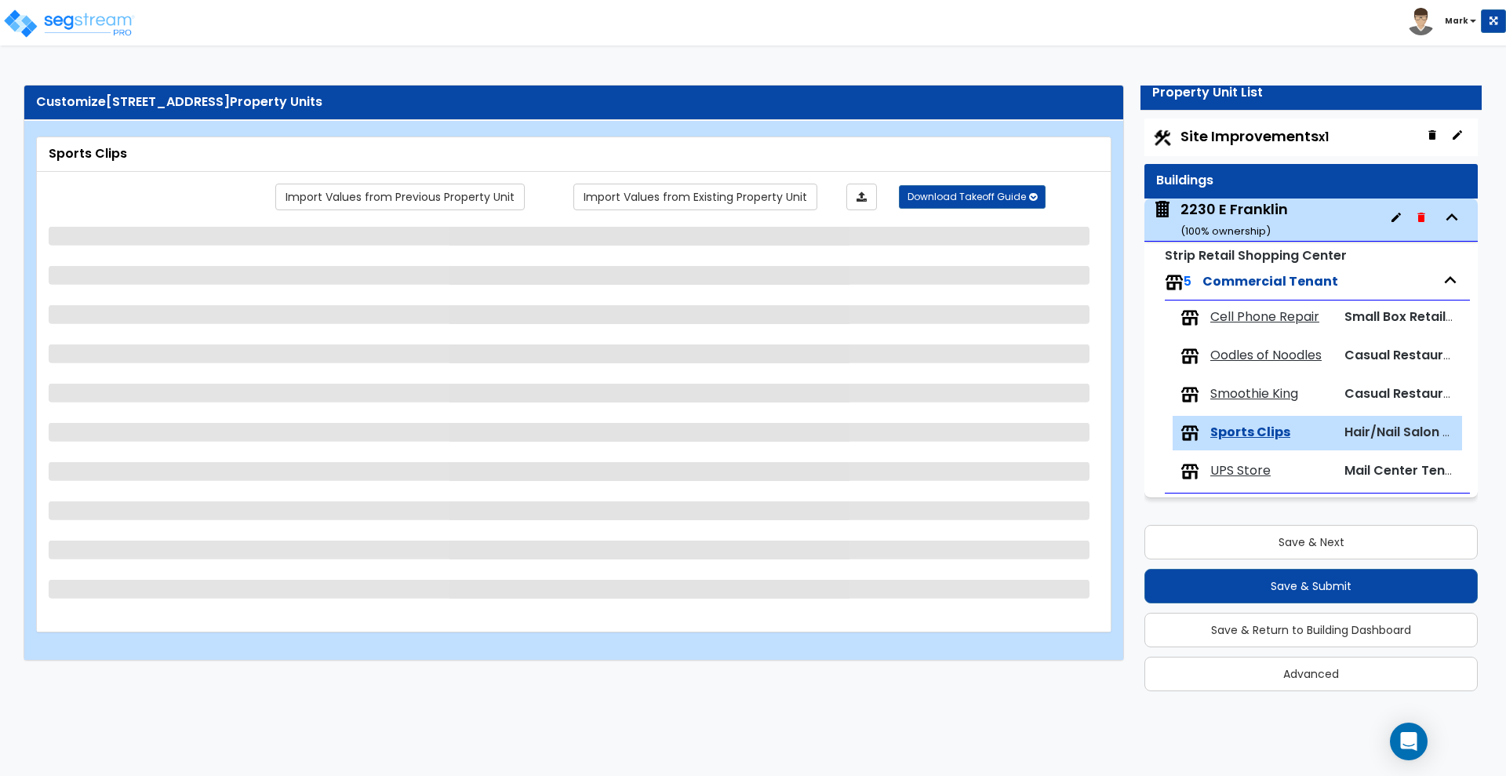
select select "3"
select select "4"
select select "2"
select select "1"
select select "4"
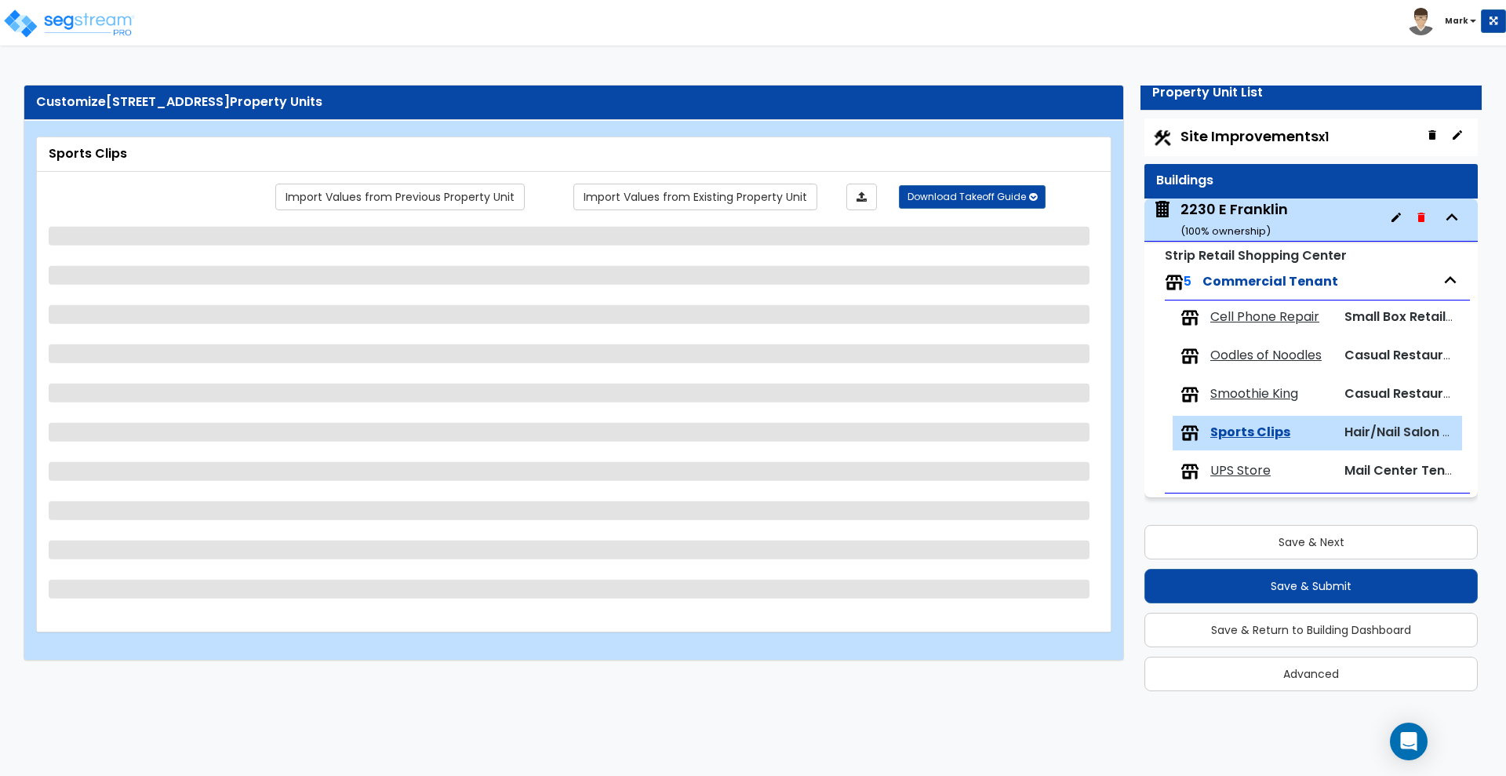
select select "2"
select select "1"
select select "3"
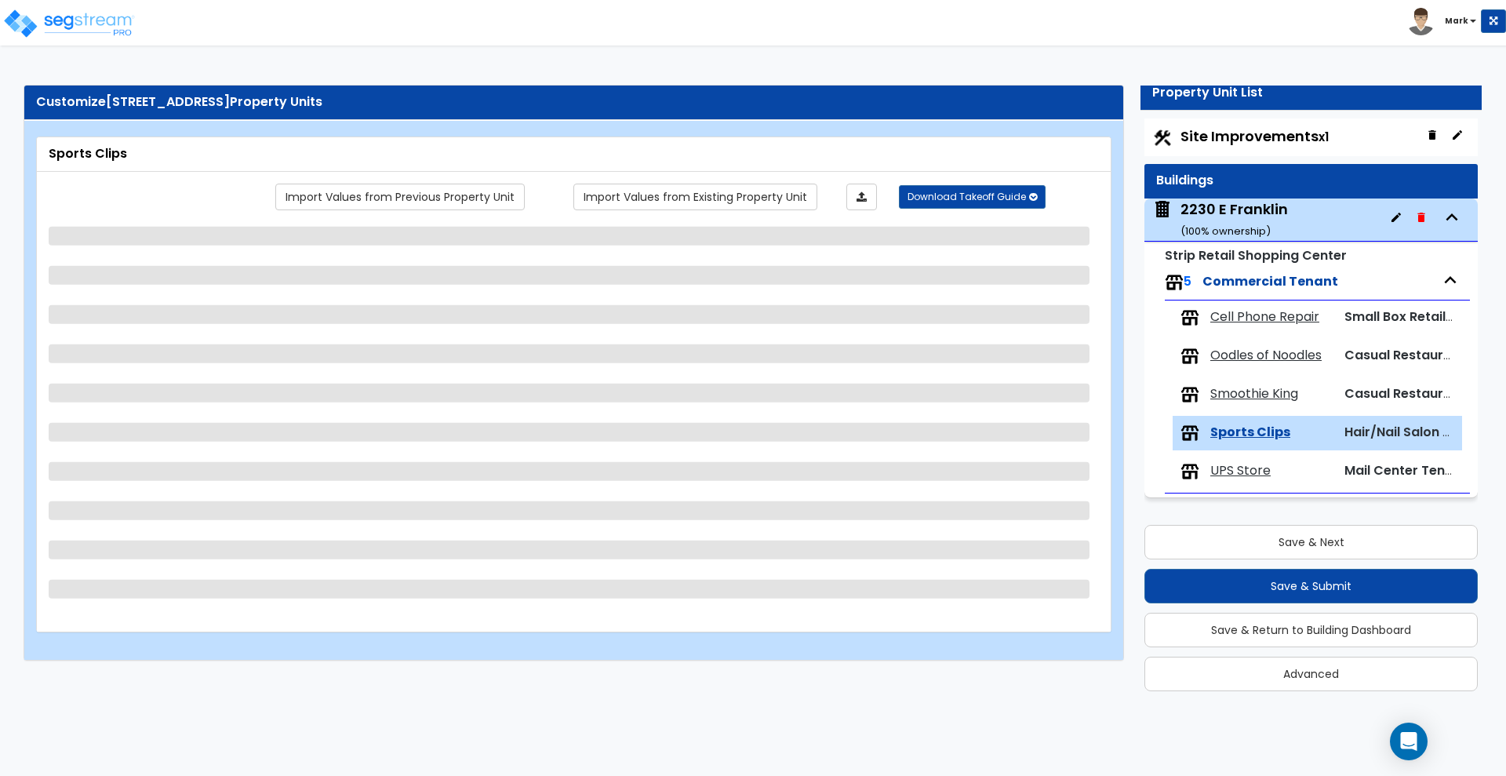
select select "1"
select select "2"
select select "1"
select select "2"
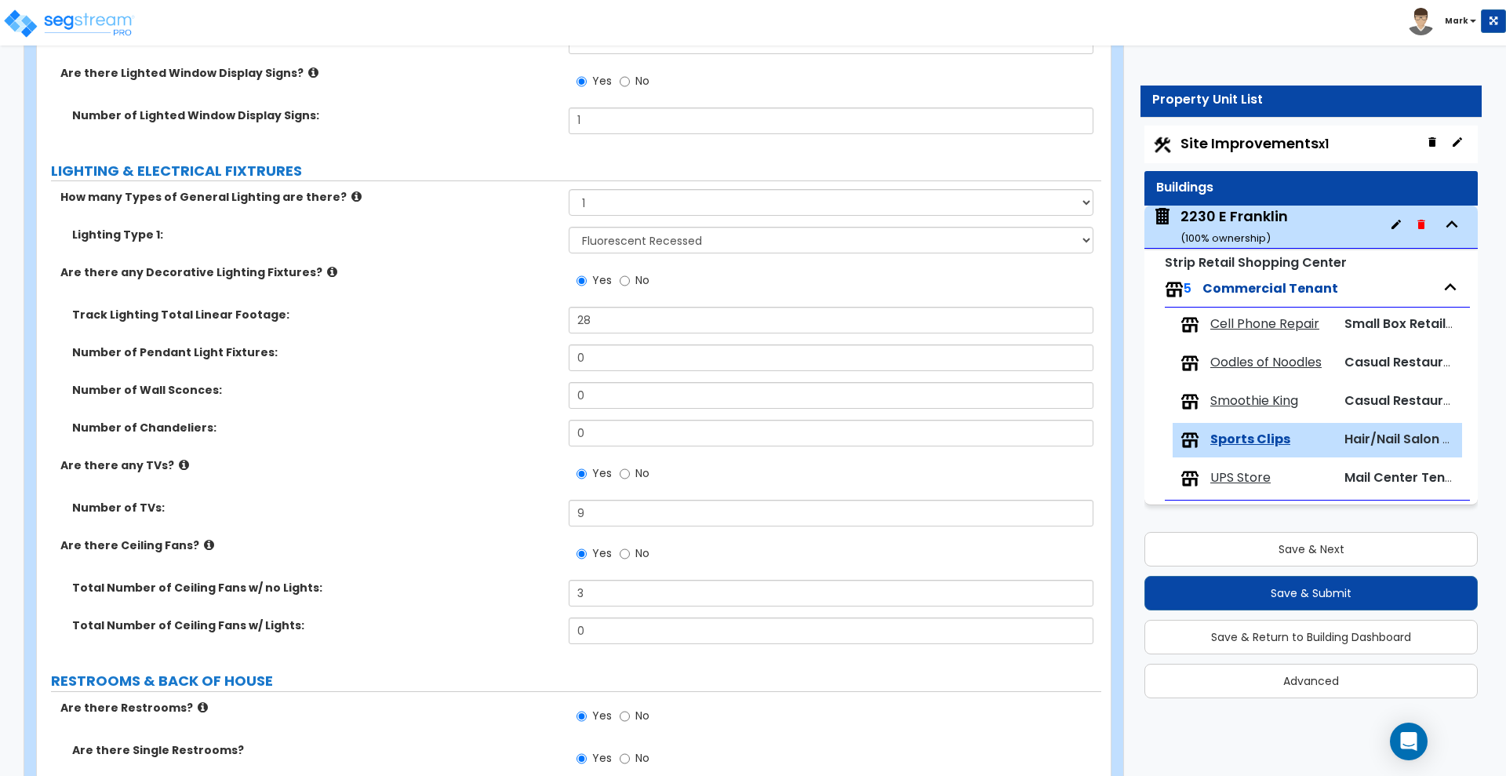
scroll to position [0, 0]
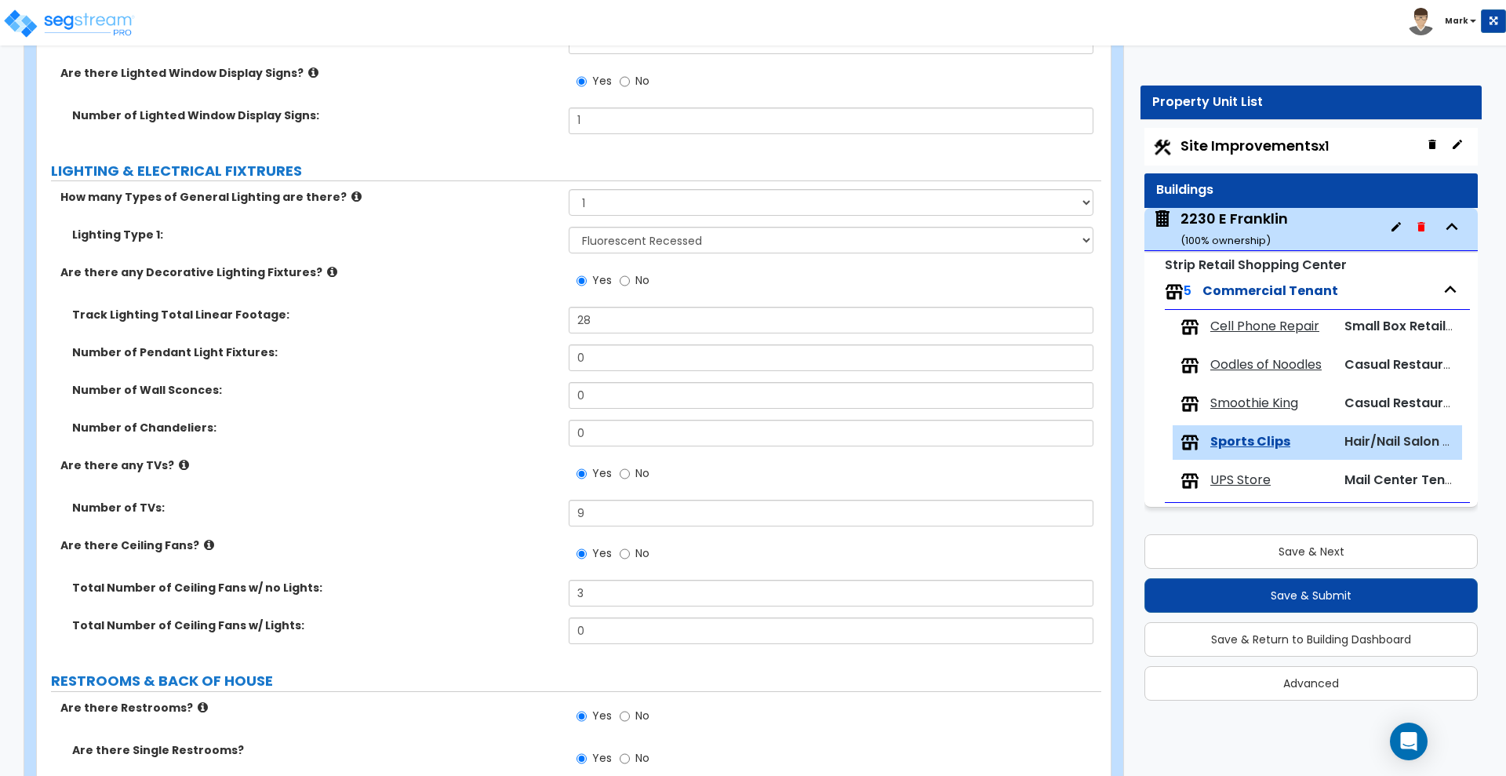
click at [1250, 148] on span "Site Improvements x1" at bounding box center [1255, 146] width 148 height 20
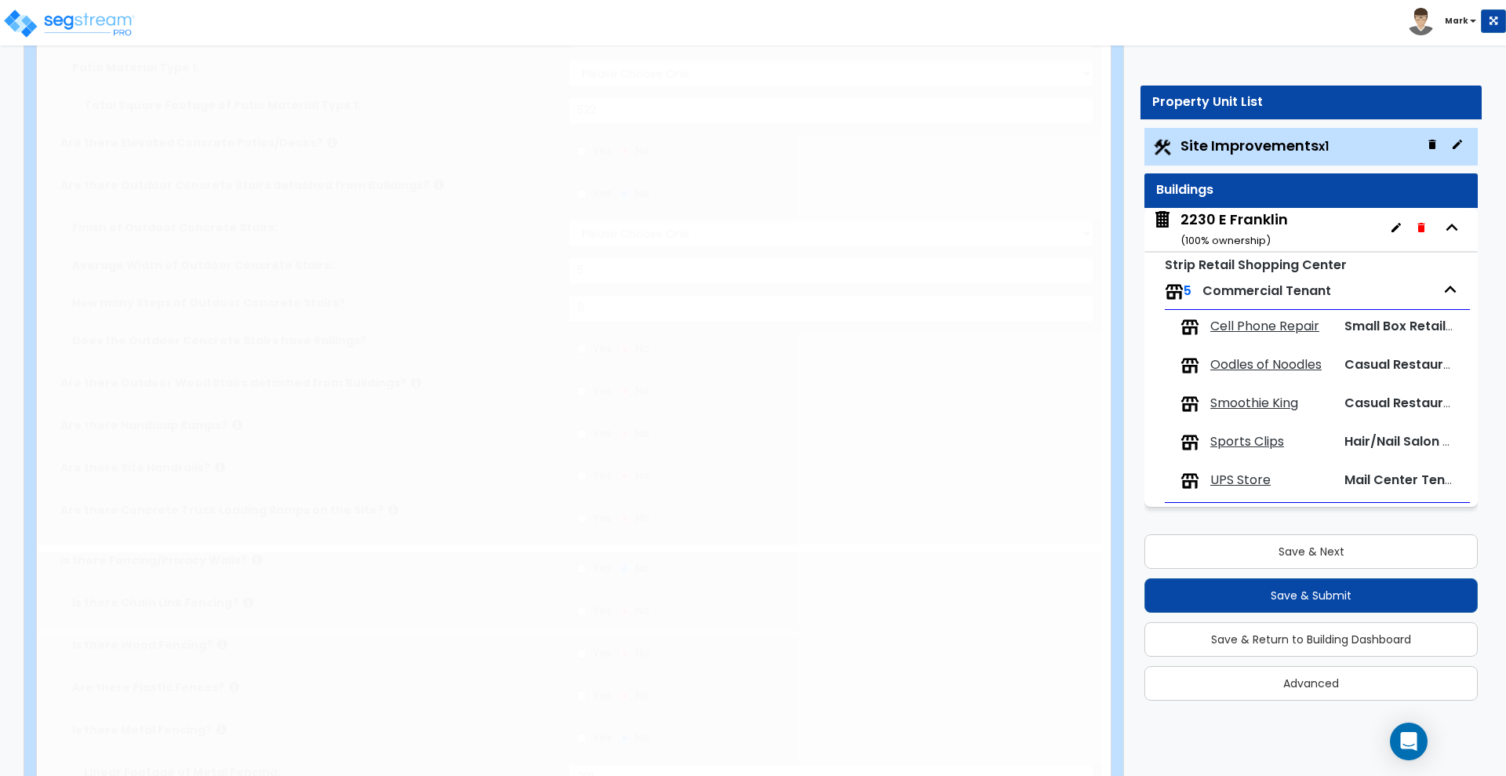
type input "1.13"
select select "2"
type input "26895"
select select "2"
type input "1085"
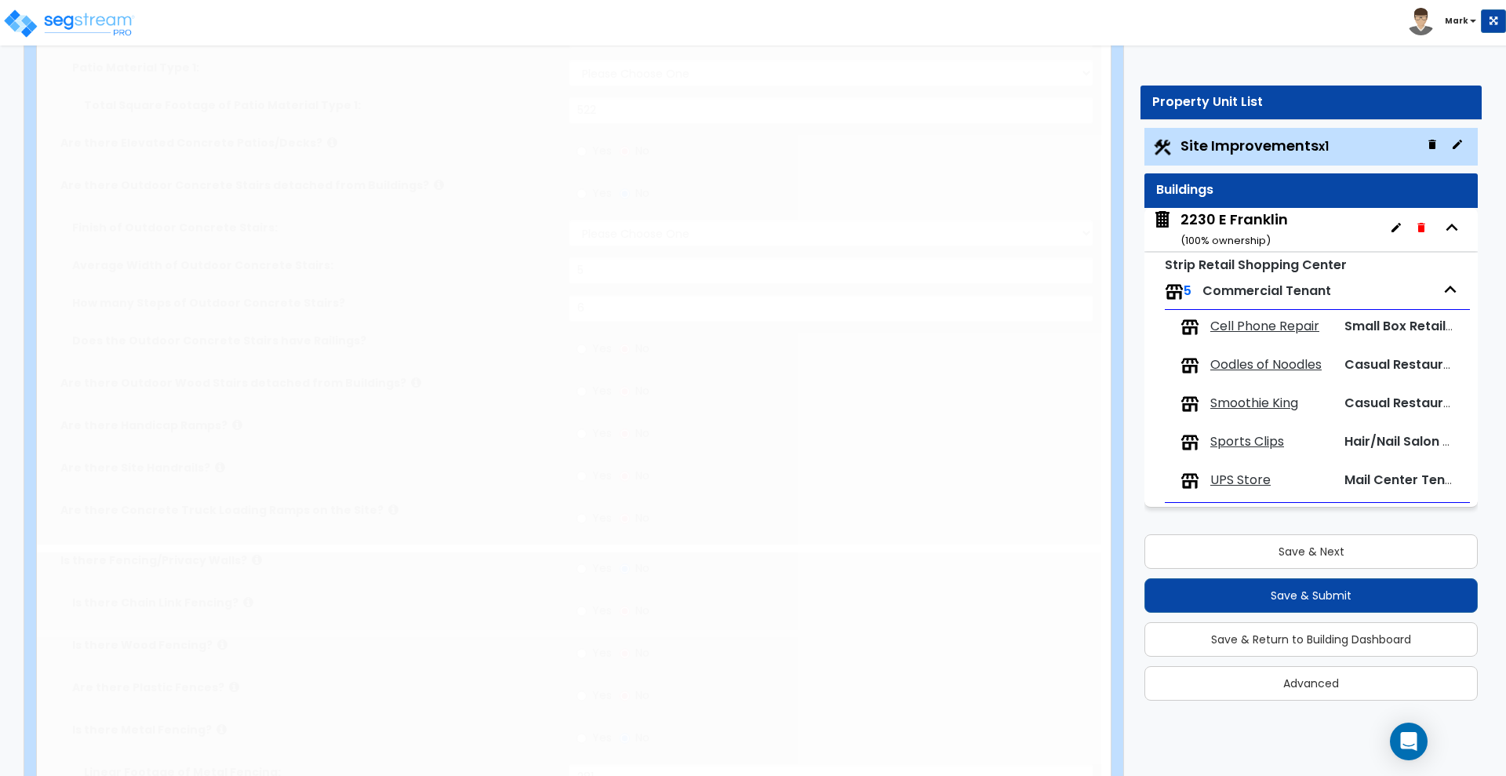
radio input "true"
type input "7"
radio input "true"
type input "3"
radio input "true"
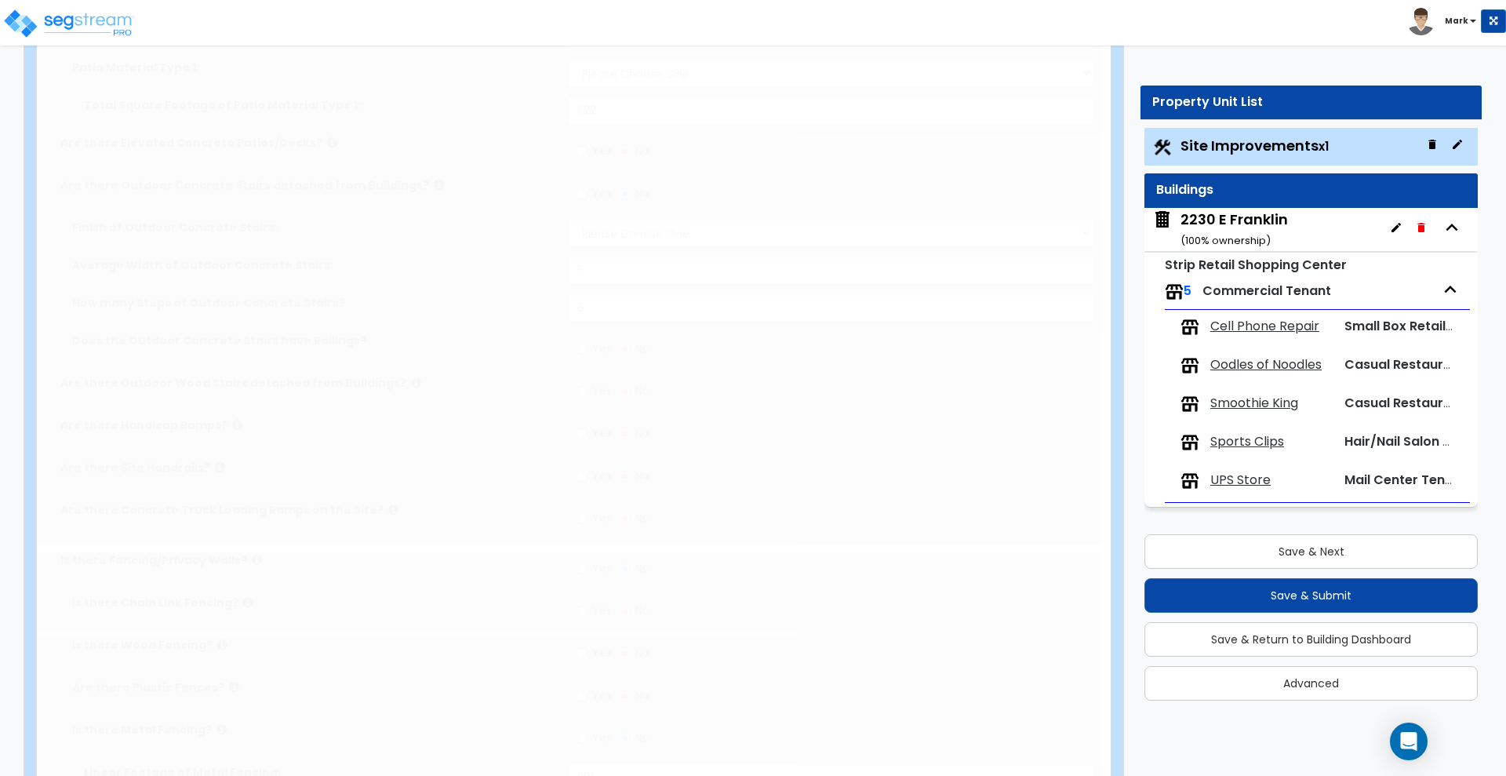
select select "2"
select select "1"
type input "1619"
radio input "true"
select select "2"
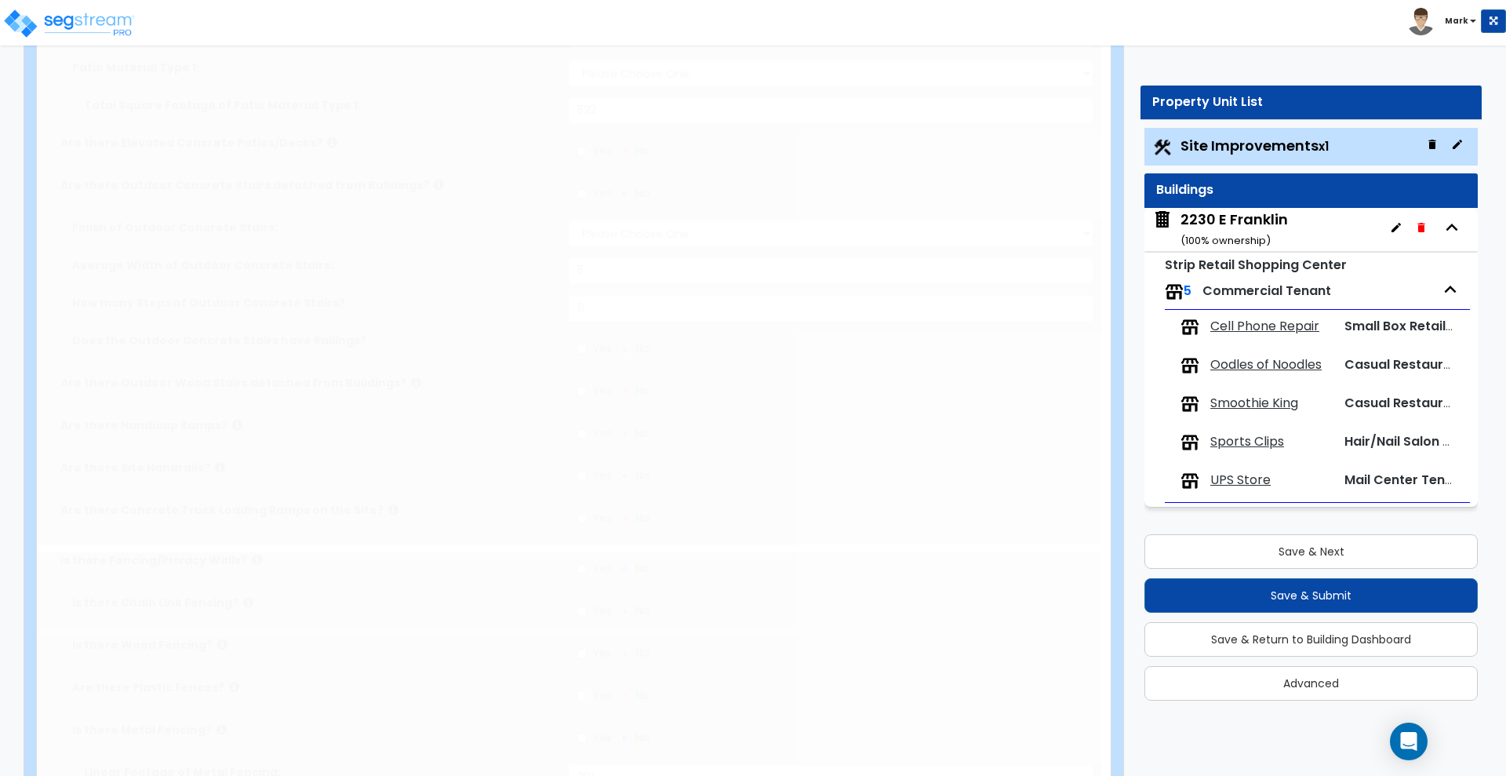
select select "3"
type input "4"
radio input "true"
type input "5"
radio input "true"
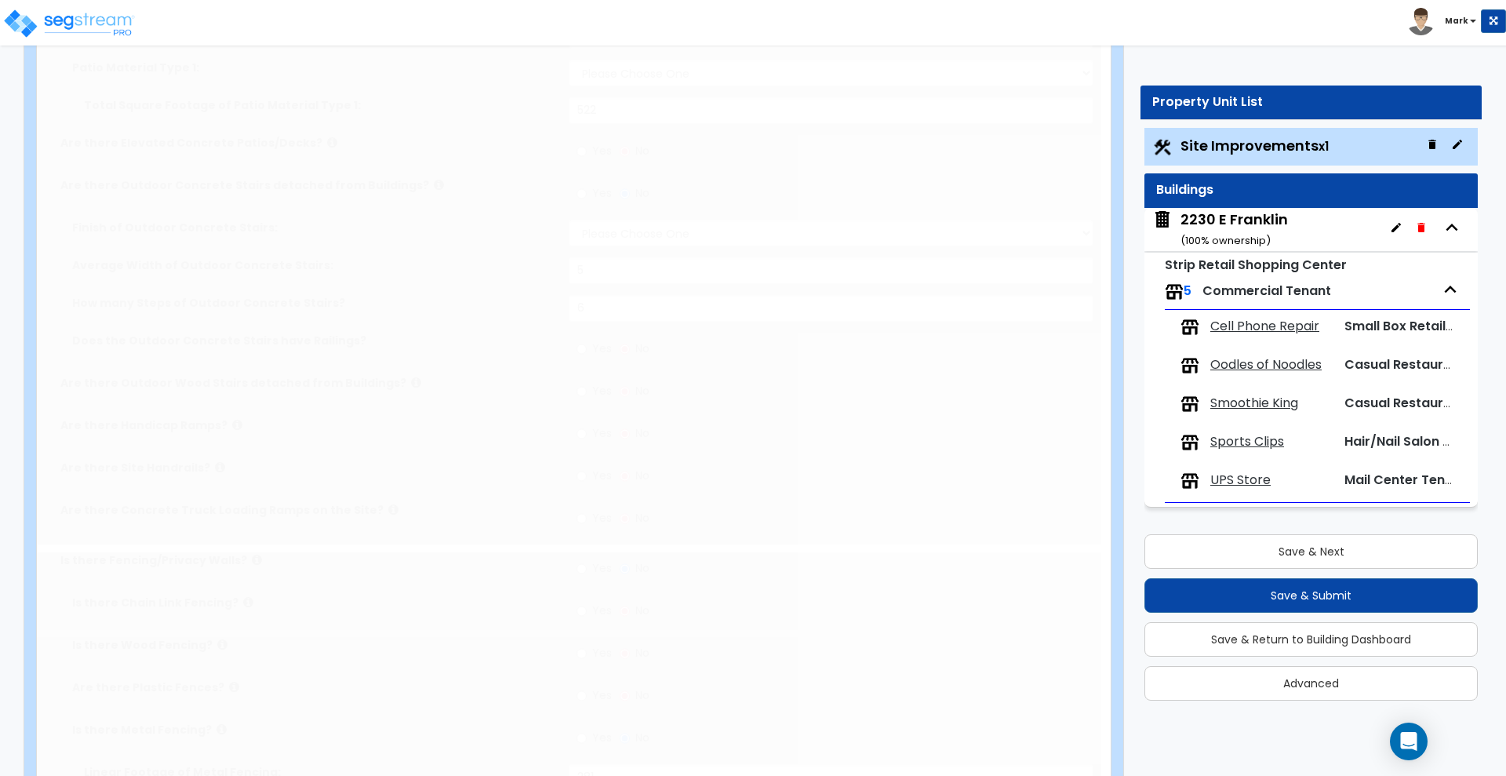
select select "1"
type input "59"
radio input "true"
select select "2"
type input "726"
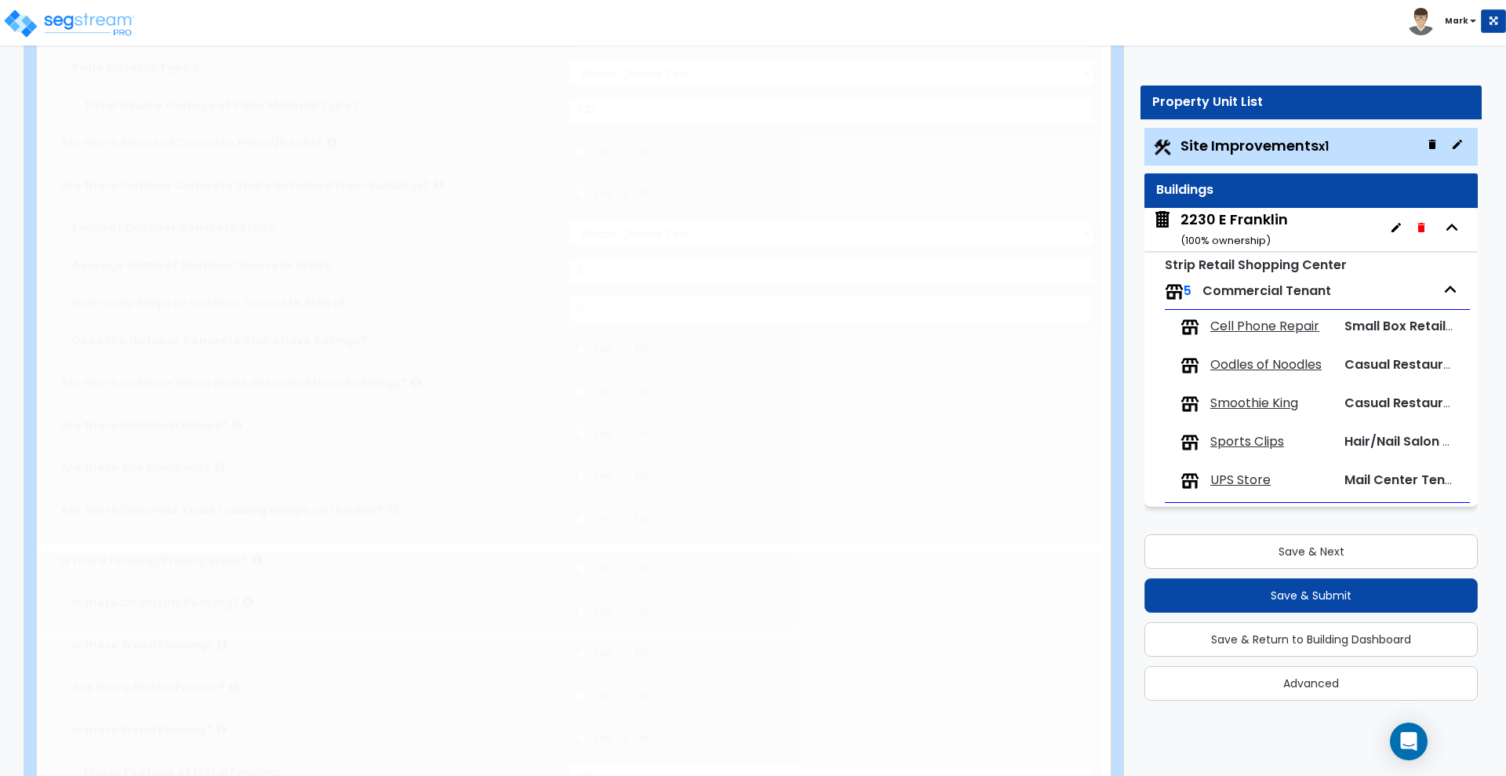
select select "1"
radio input "true"
type input "1"
radio input "true"
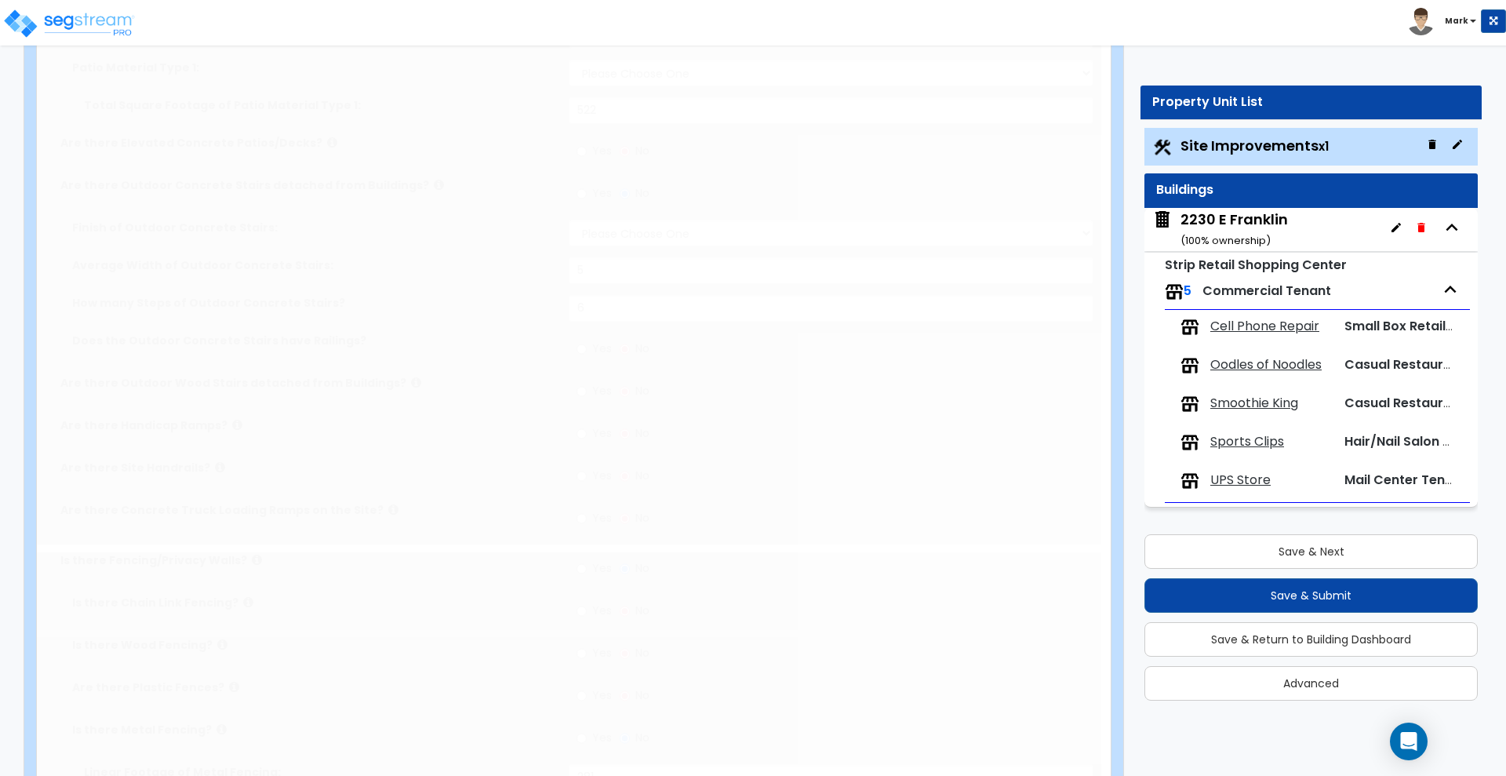
select select "1"
type input "522"
radio input "true"
select select "1"
type input "5"
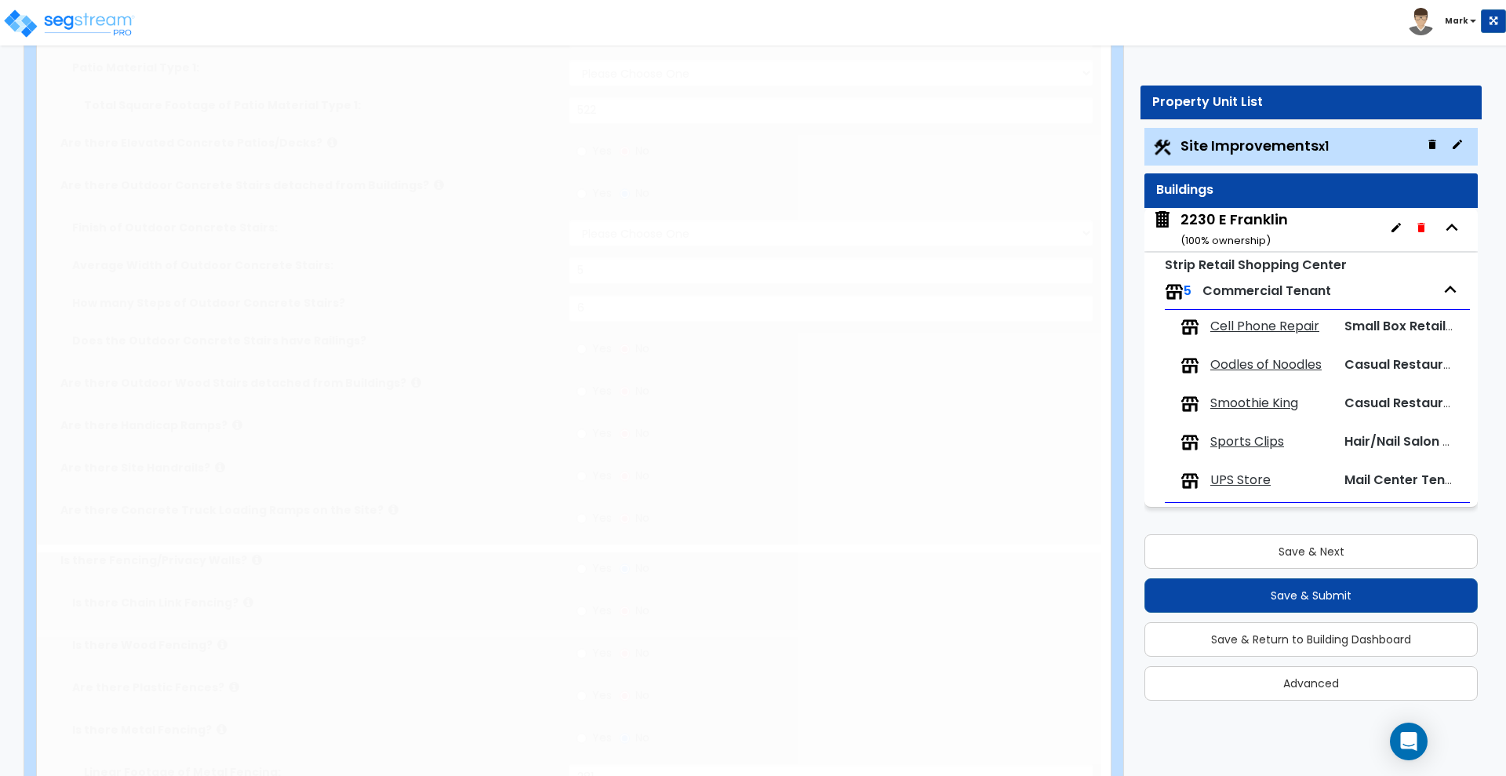
type input "6"
radio input "true"
type input "281"
radio input "true"
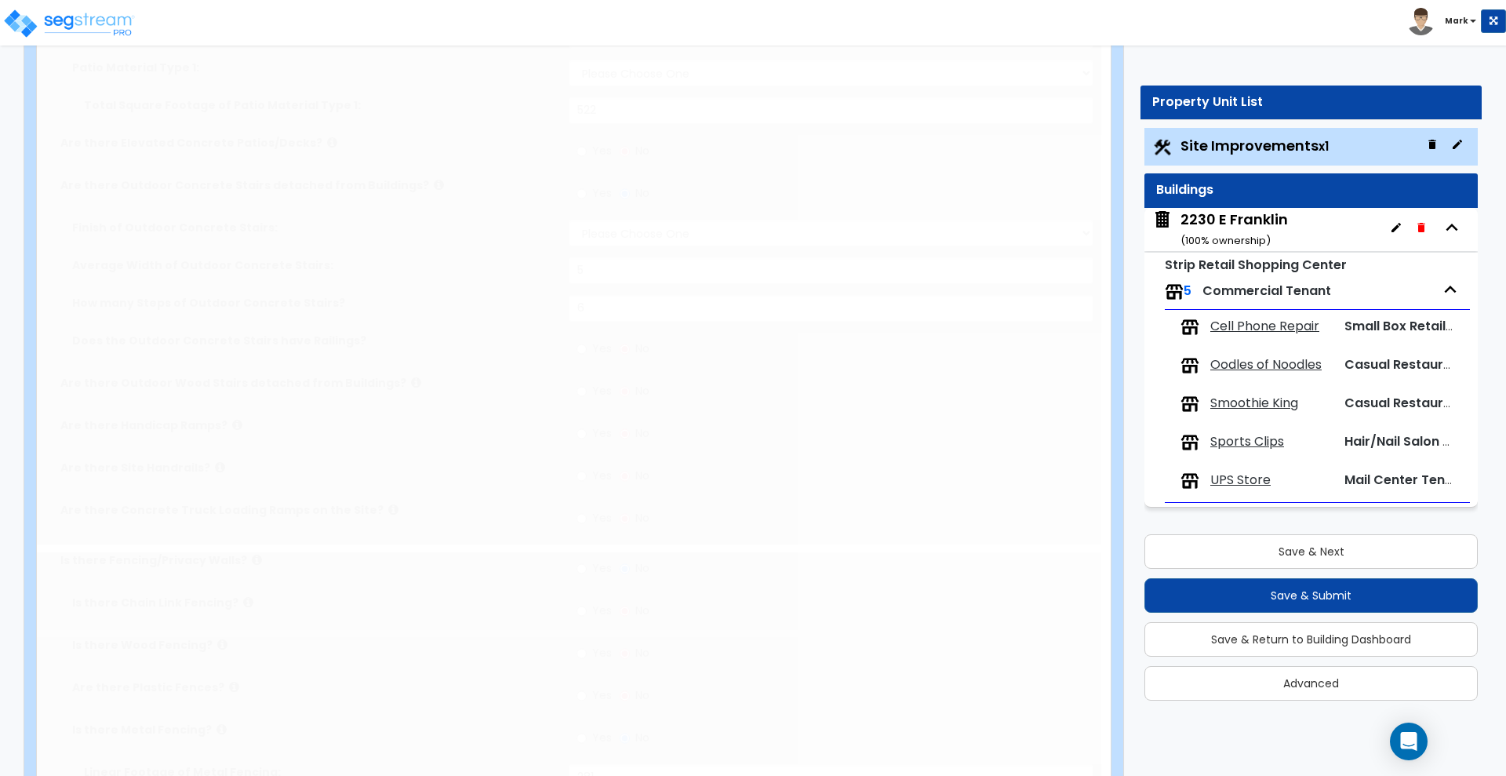
select select "1"
select select "4"
type input "2"
radio input "true"
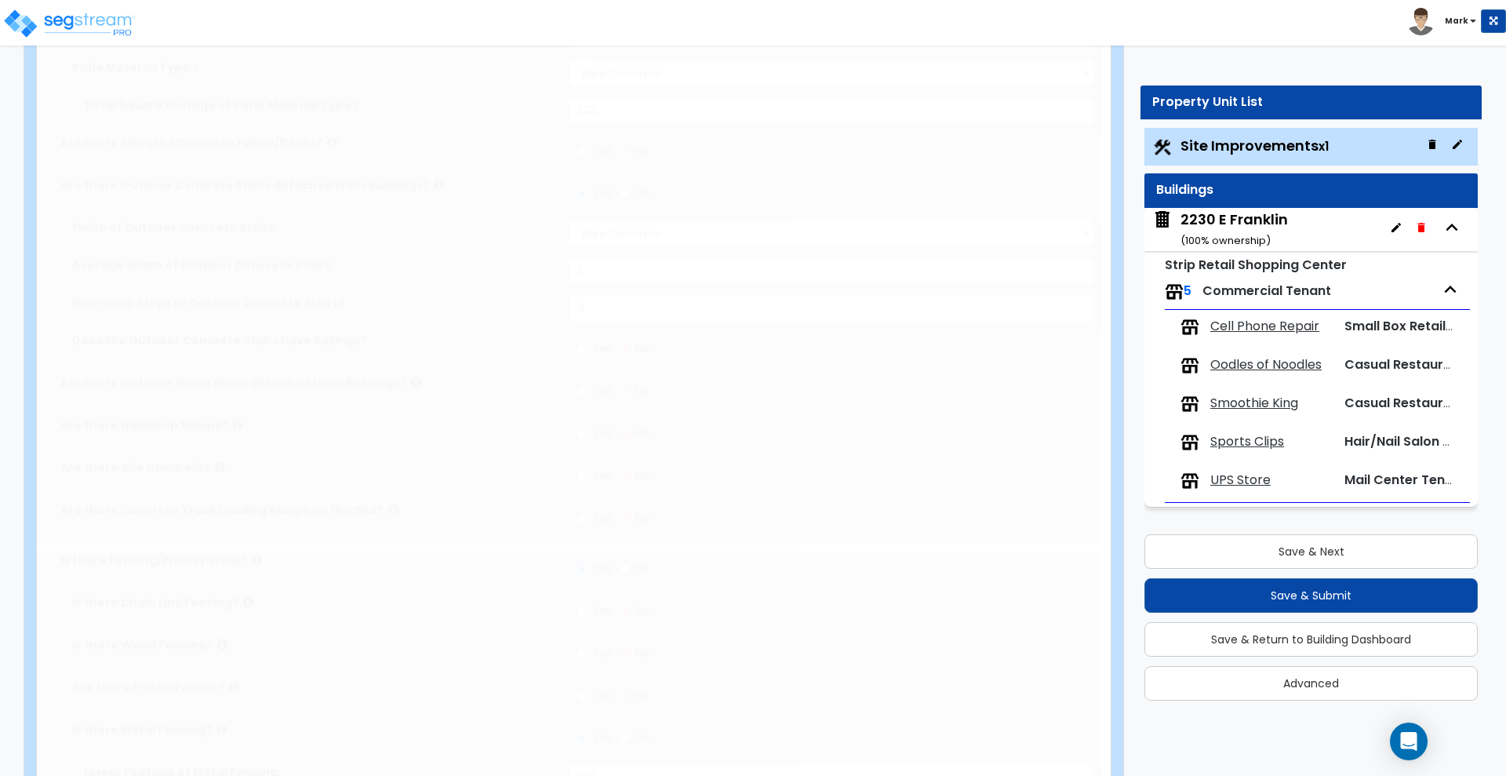
type input "4.5"
type input "461"
radio input "true"
select select "2"
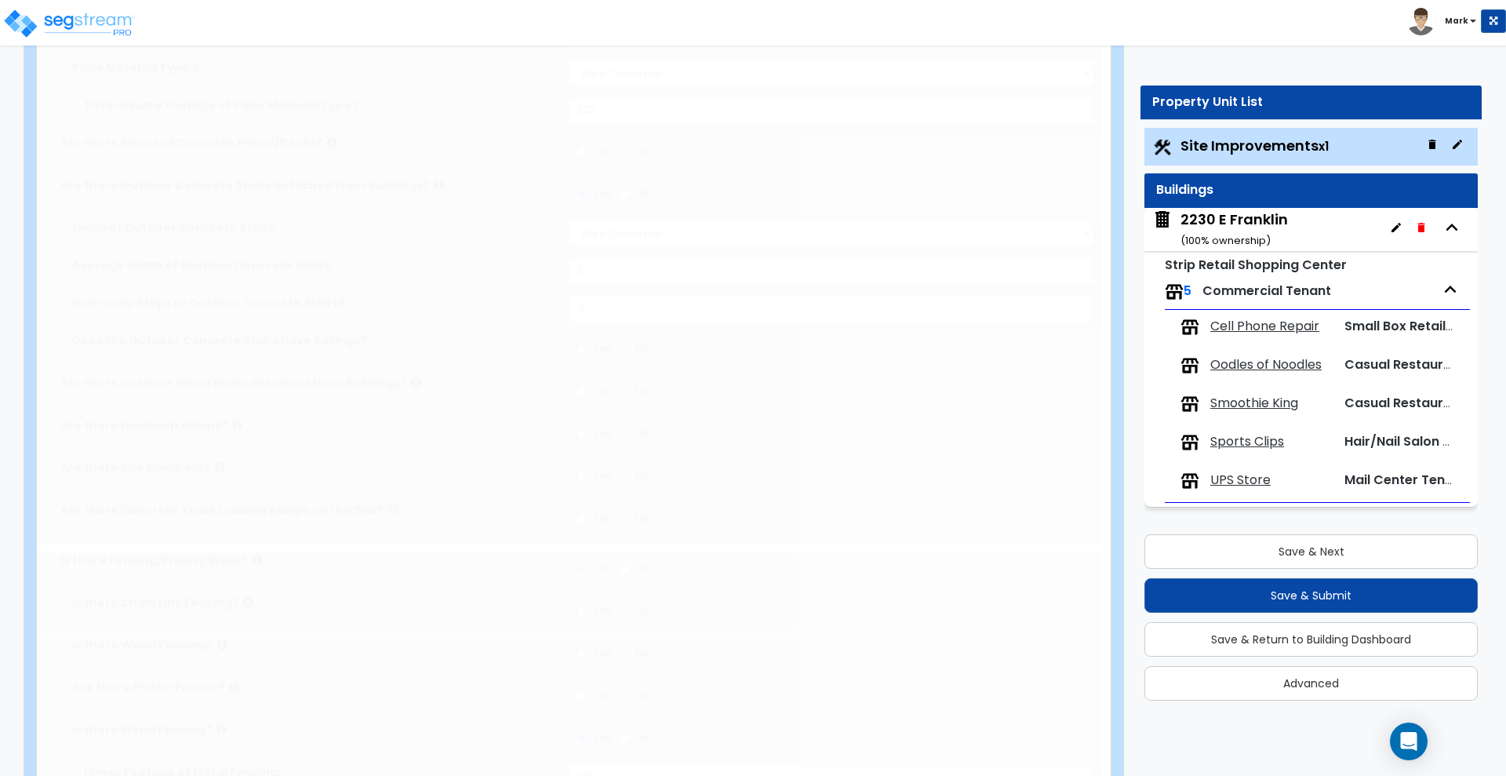
select select "7"
type input "12"
select select "3"
type input "8"
select select "2"
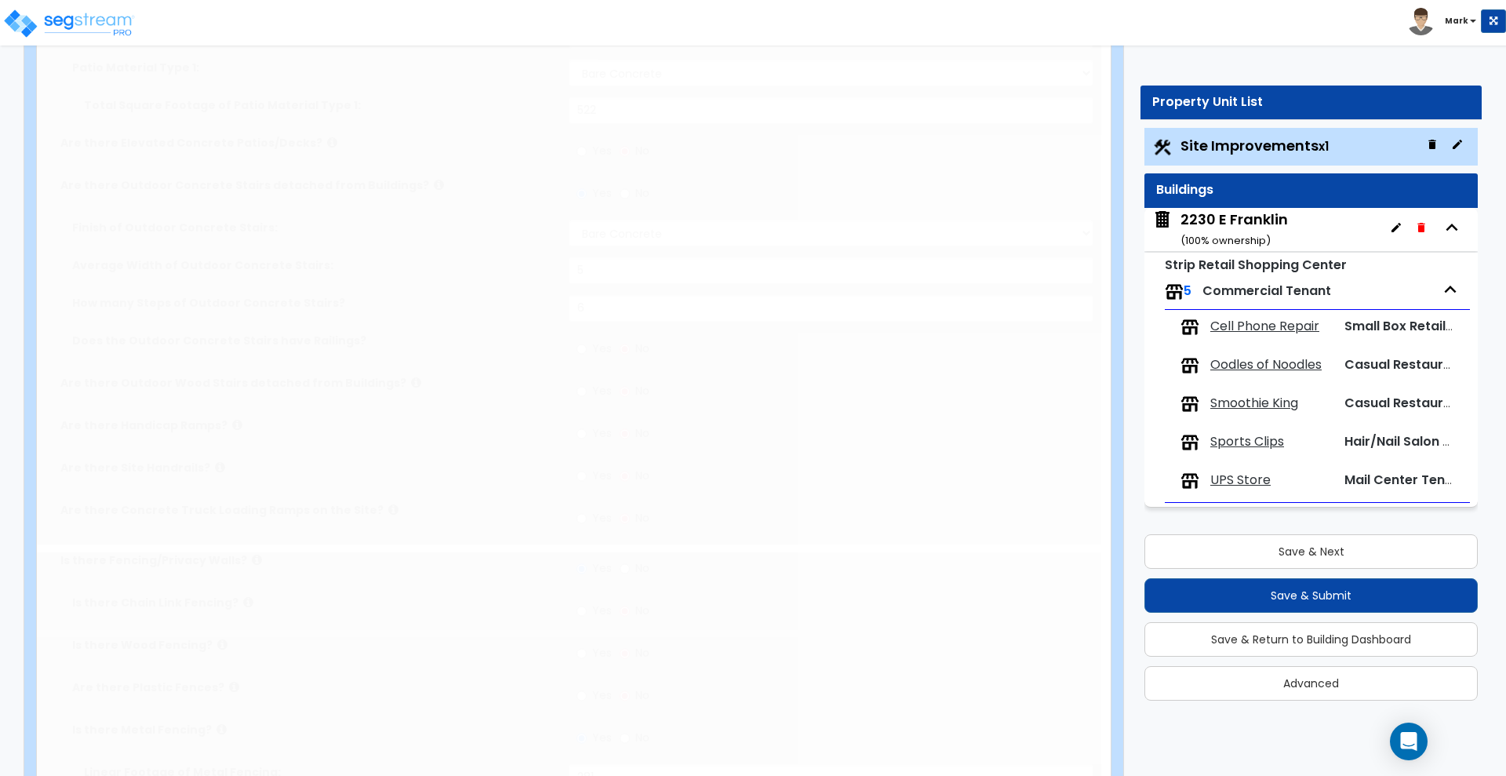
select select "4"
type input "40"
select select "5"
type input "20"
radio input "true"
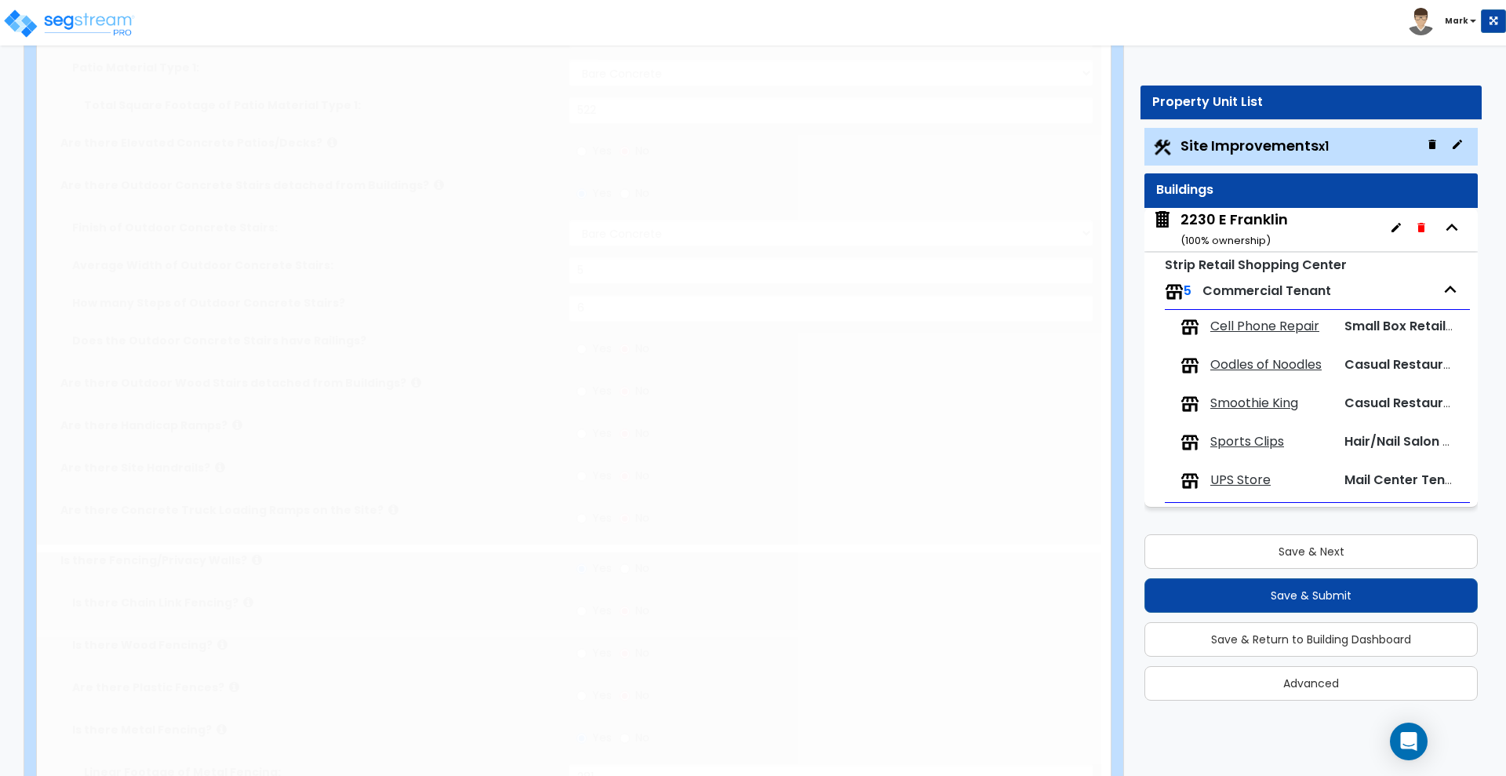
type input "896"
radio input "true"
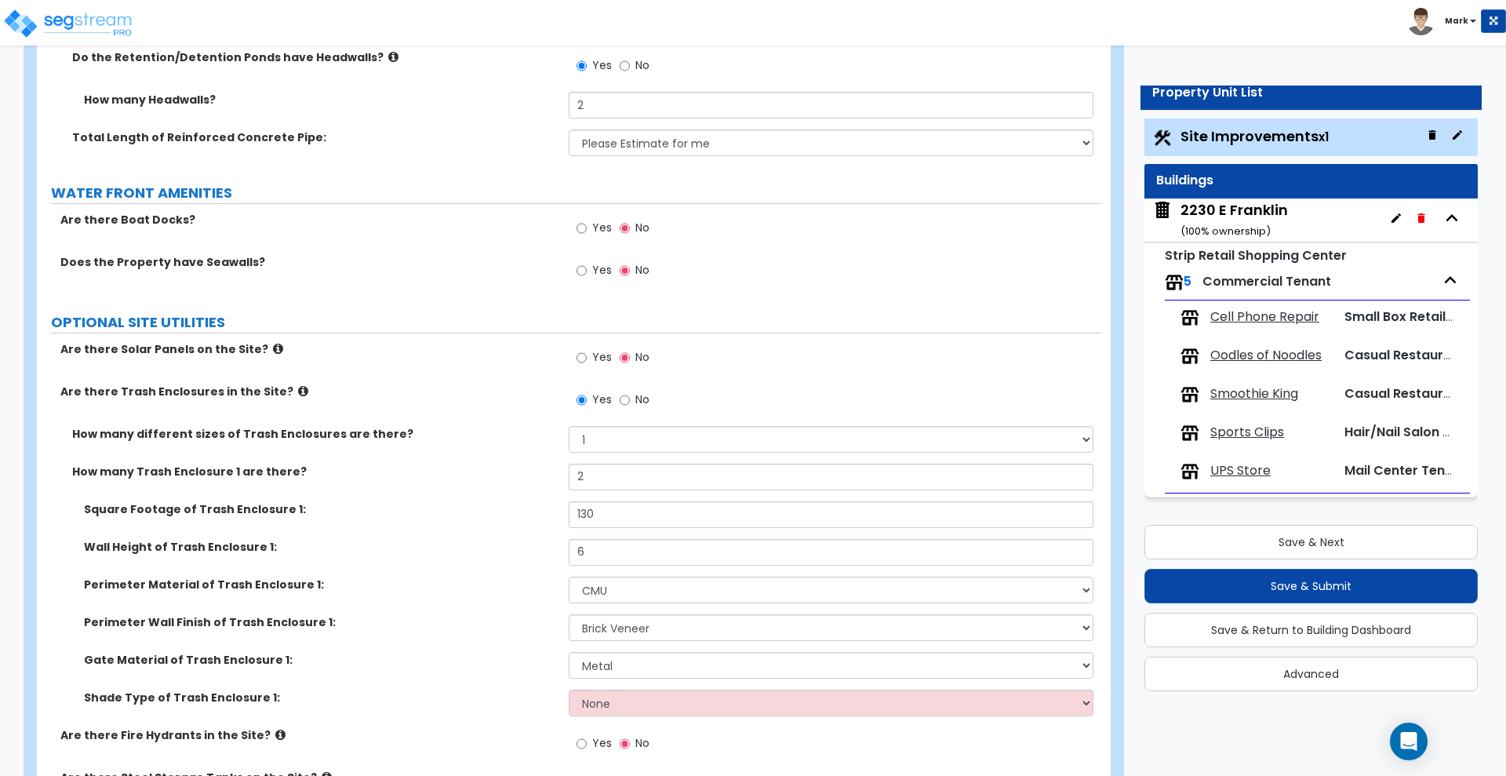
scroll to position [5878, 0]
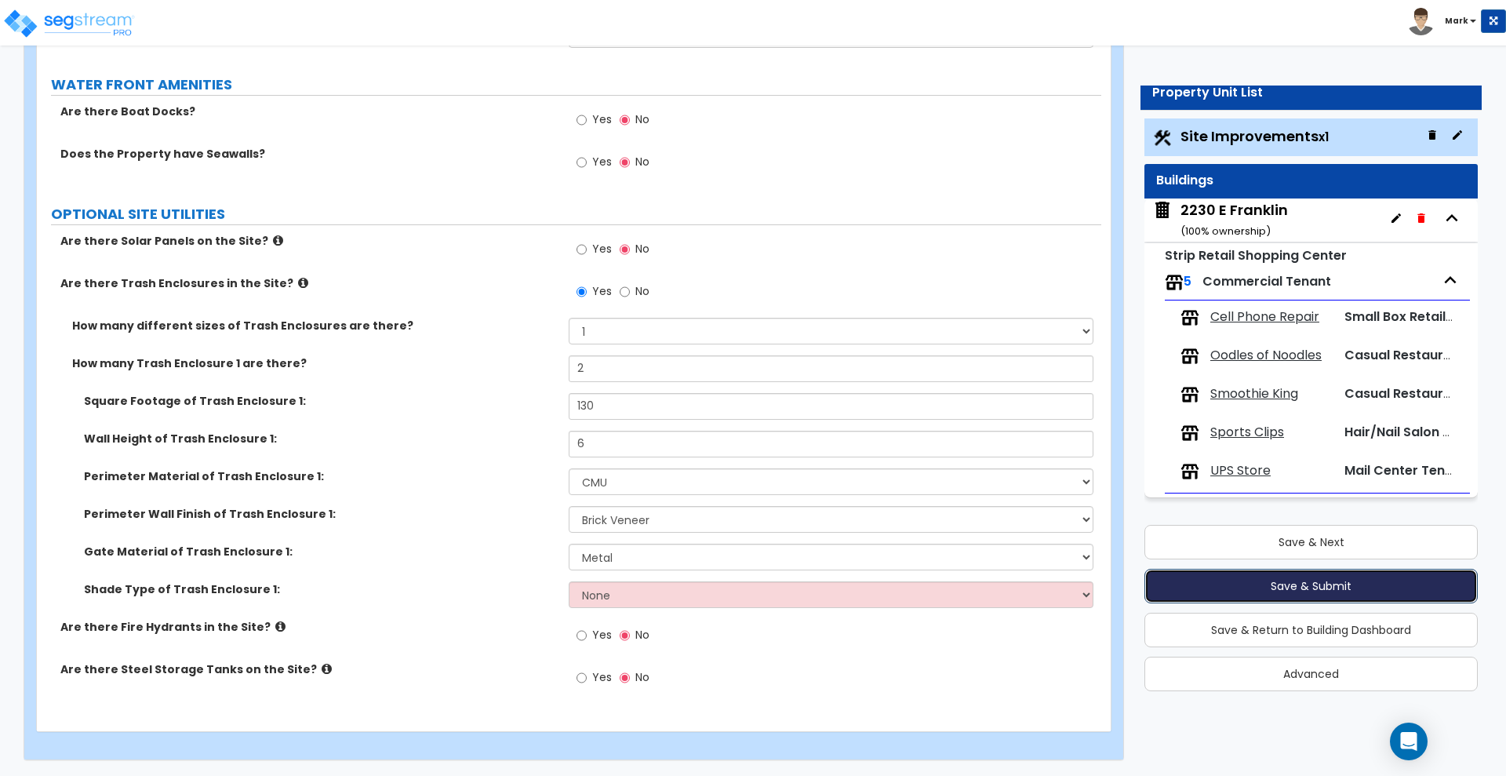
click at [1258, 583] on button "Save & Submit" at bounding box center [1310, 586] width 333 height 35
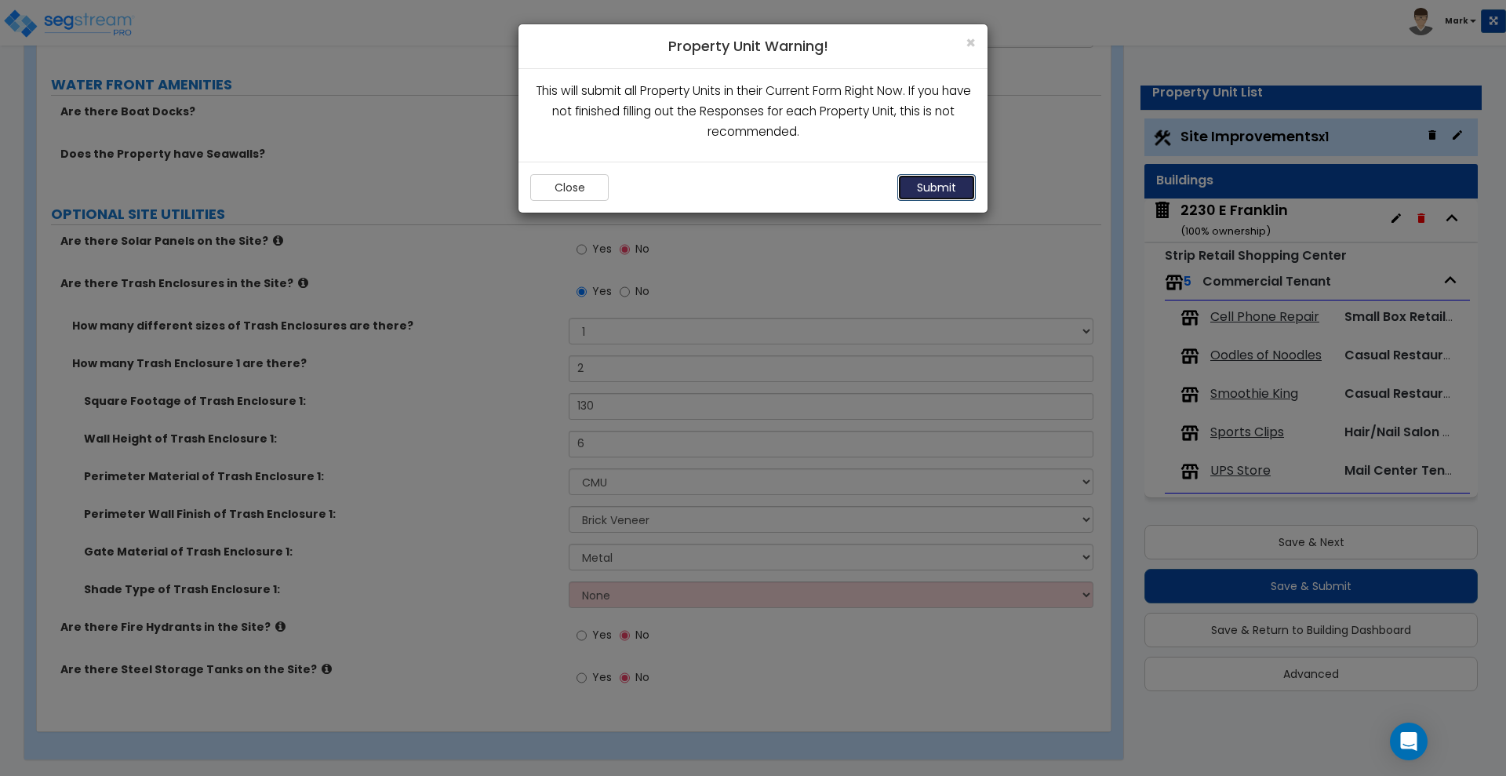
click at [952, 189] on button "Submit" at bounding box center [936, 187] width 78 height 27
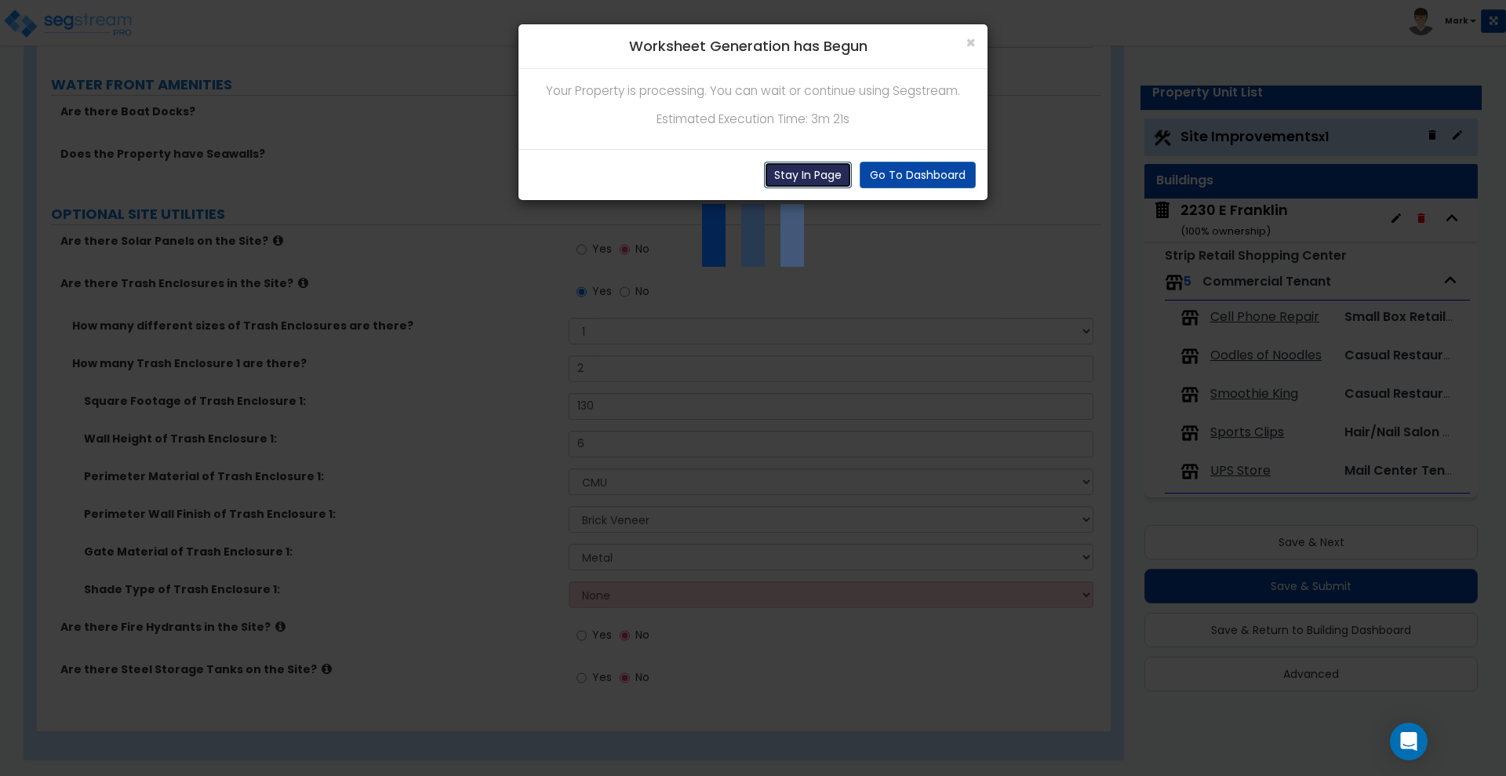
click at [810, 173] on button "Stay In Page" at bounding box center [808, 175] width 88 height 27
